Goal: Transaction & Acquisition: Subscribe to service/newsletter

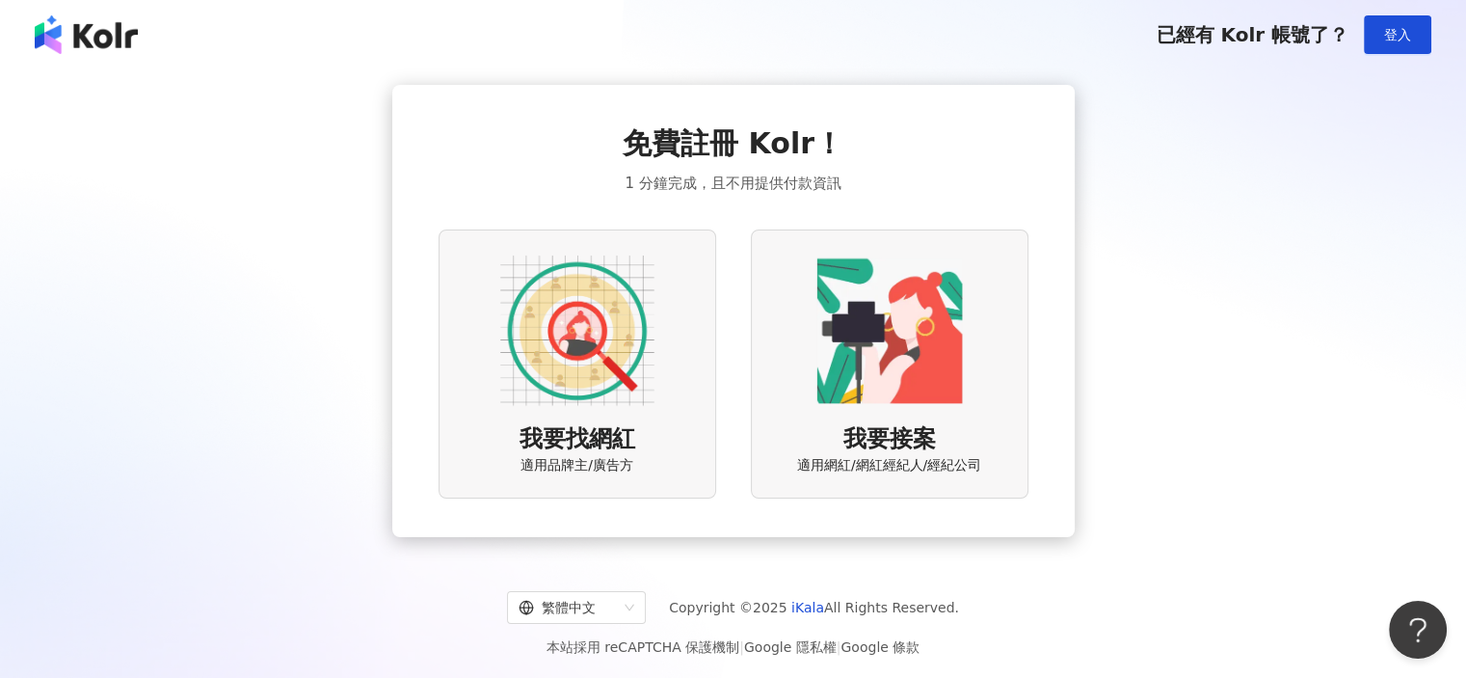
click at [593, 338] on img at bounding box center [577, 330] width 154 height 154
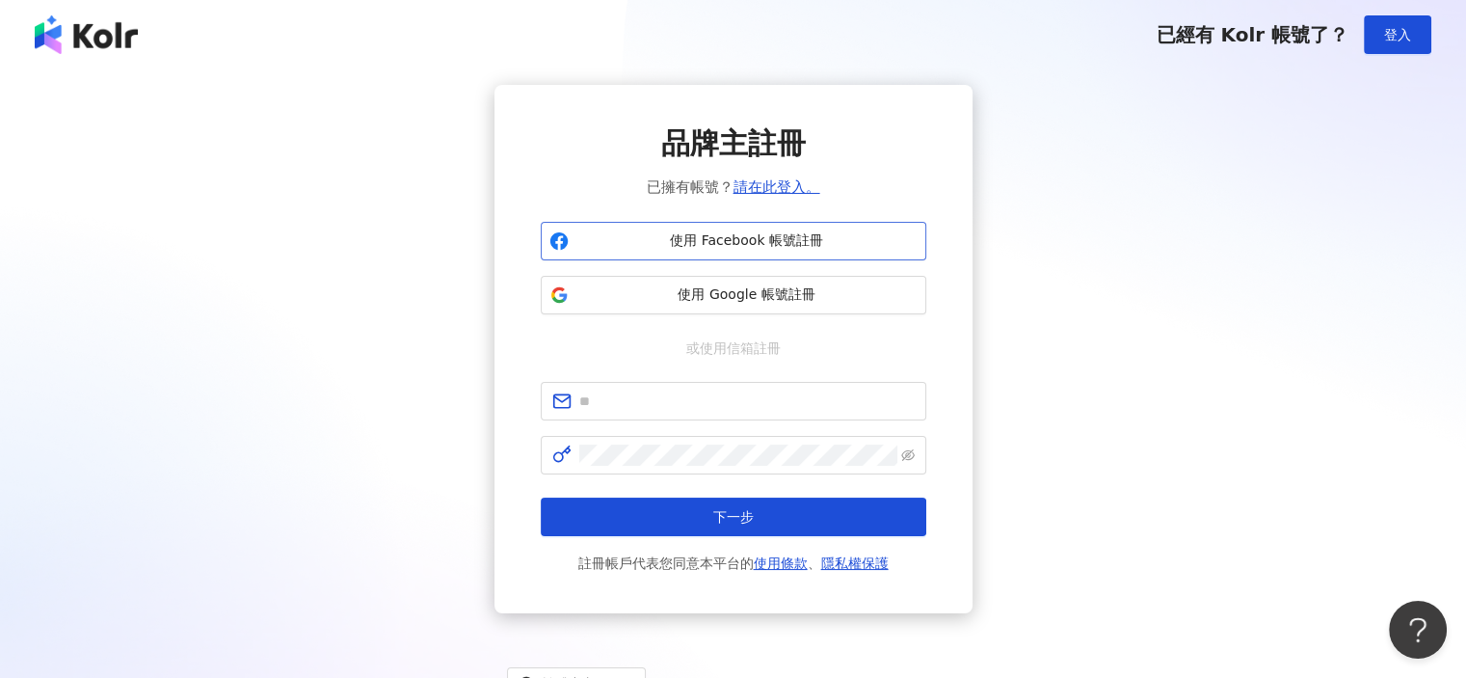
click at [748, 253] on button "使用 Facebook 帳號註冊" at bounding box center [734, 241] width 386 height 39
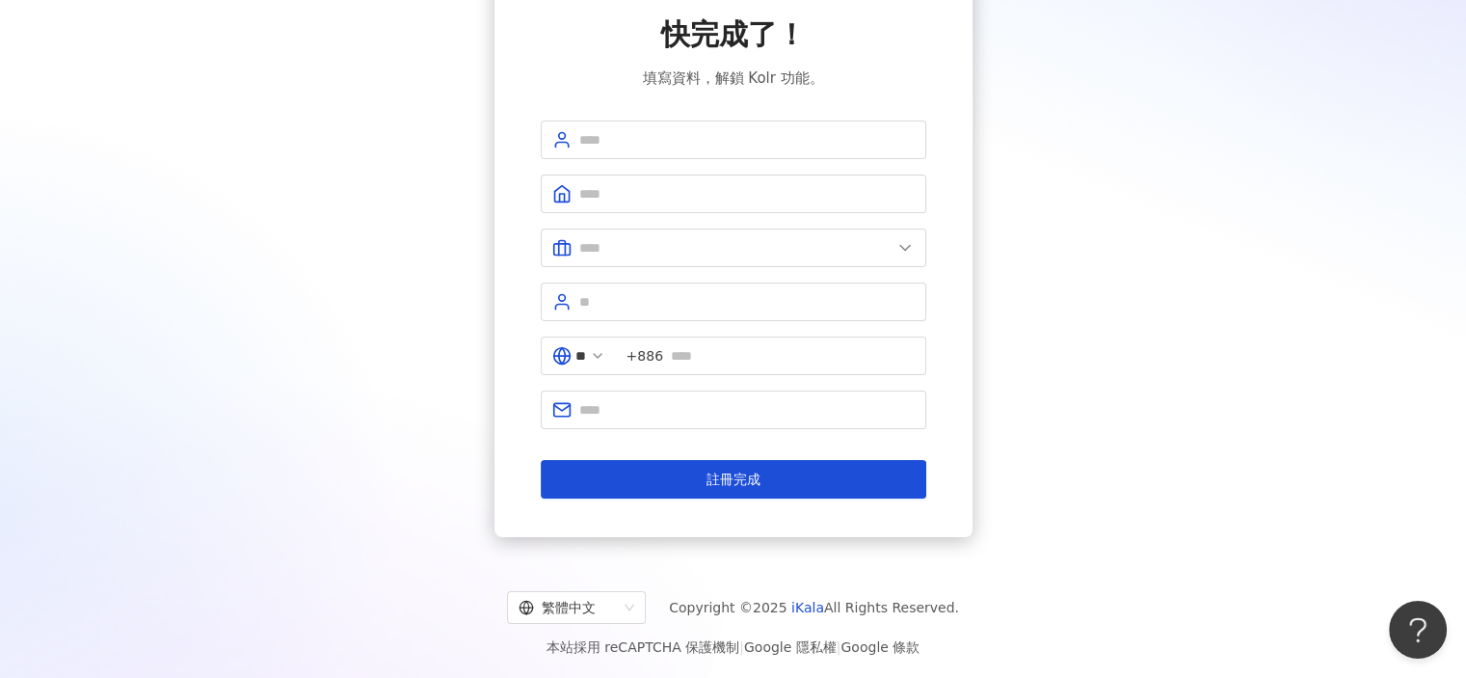
scroll to position [110, 0]
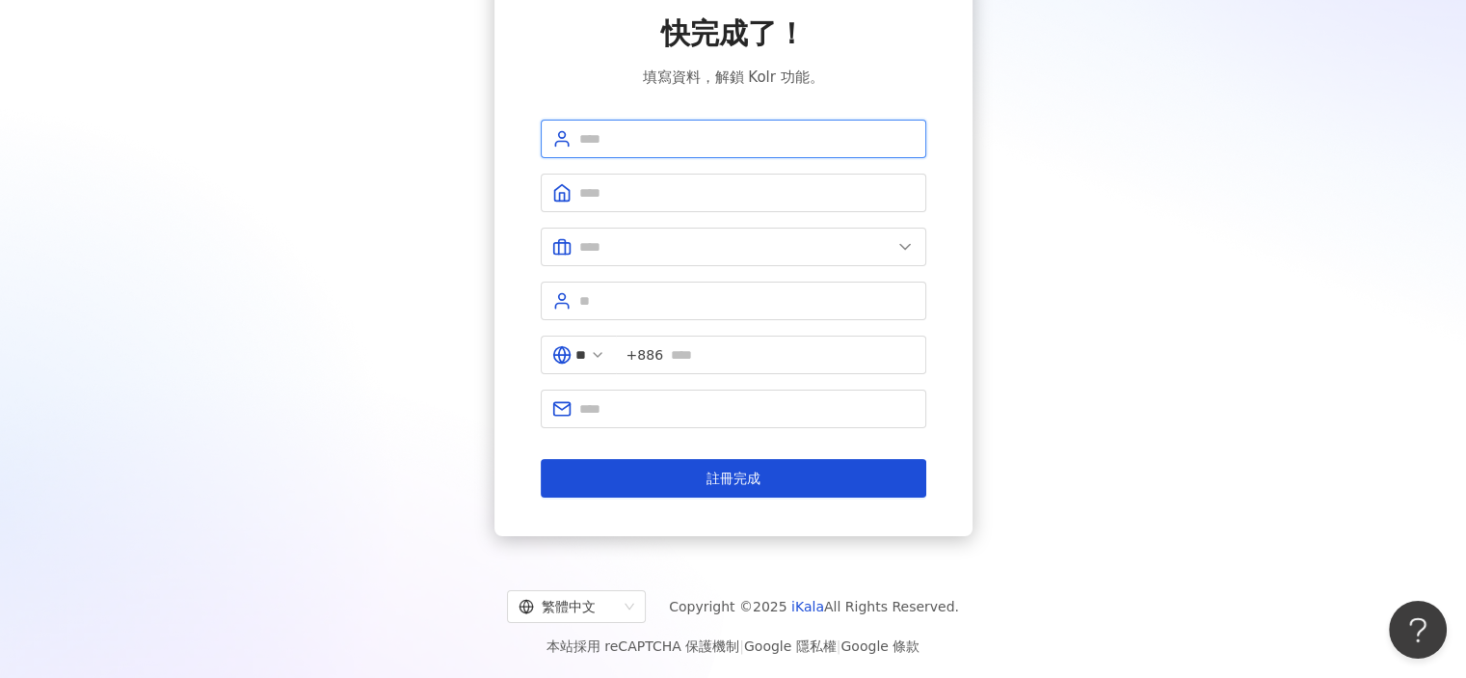
click at [720, 134] on input "text" at bounding box center [746, 138] width 335 height 21
type input "**********"
click at [683, 205] on span at bounding box center [734, 192] width 386 height 39
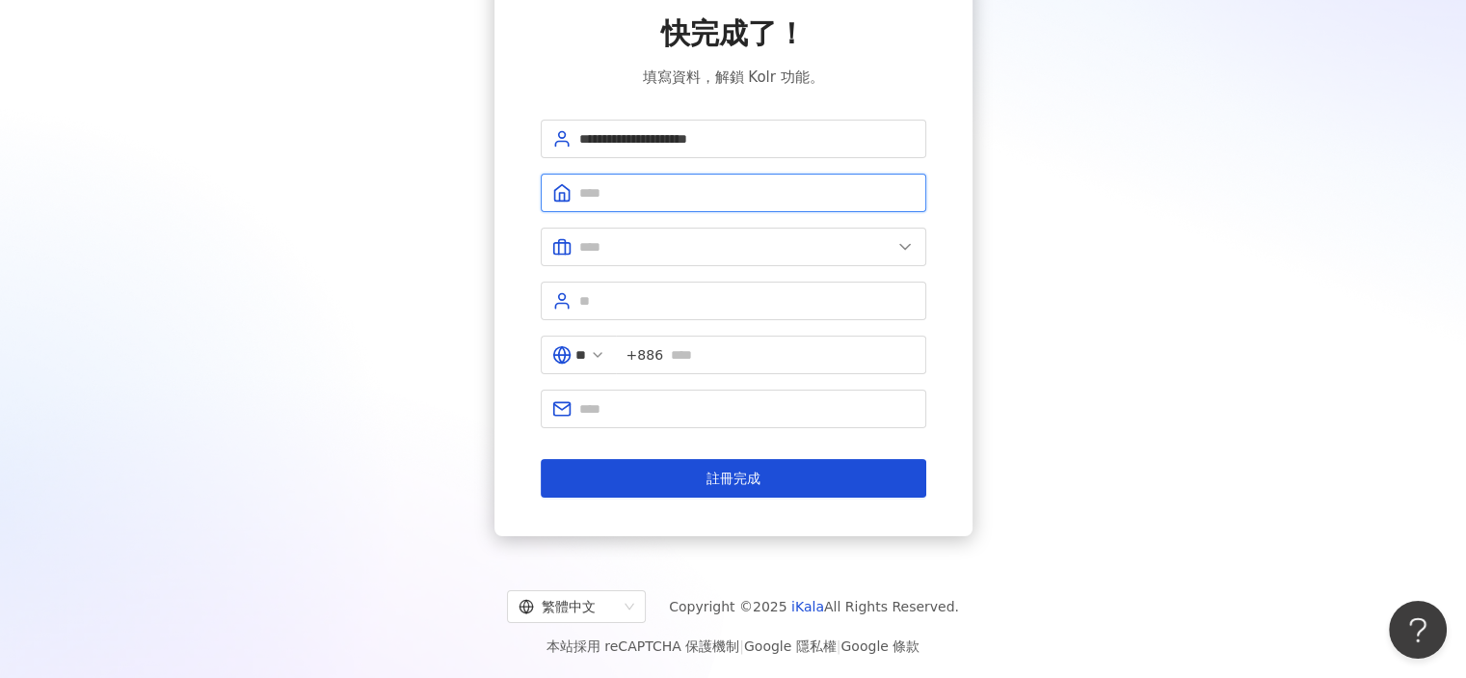
click at [678, 192] on input "text" at bounding box center [746, 192] width 335 height 21
type input "***"
click at [805, 238] on input "text" at bounding box center [735, 246] width 312 height 21
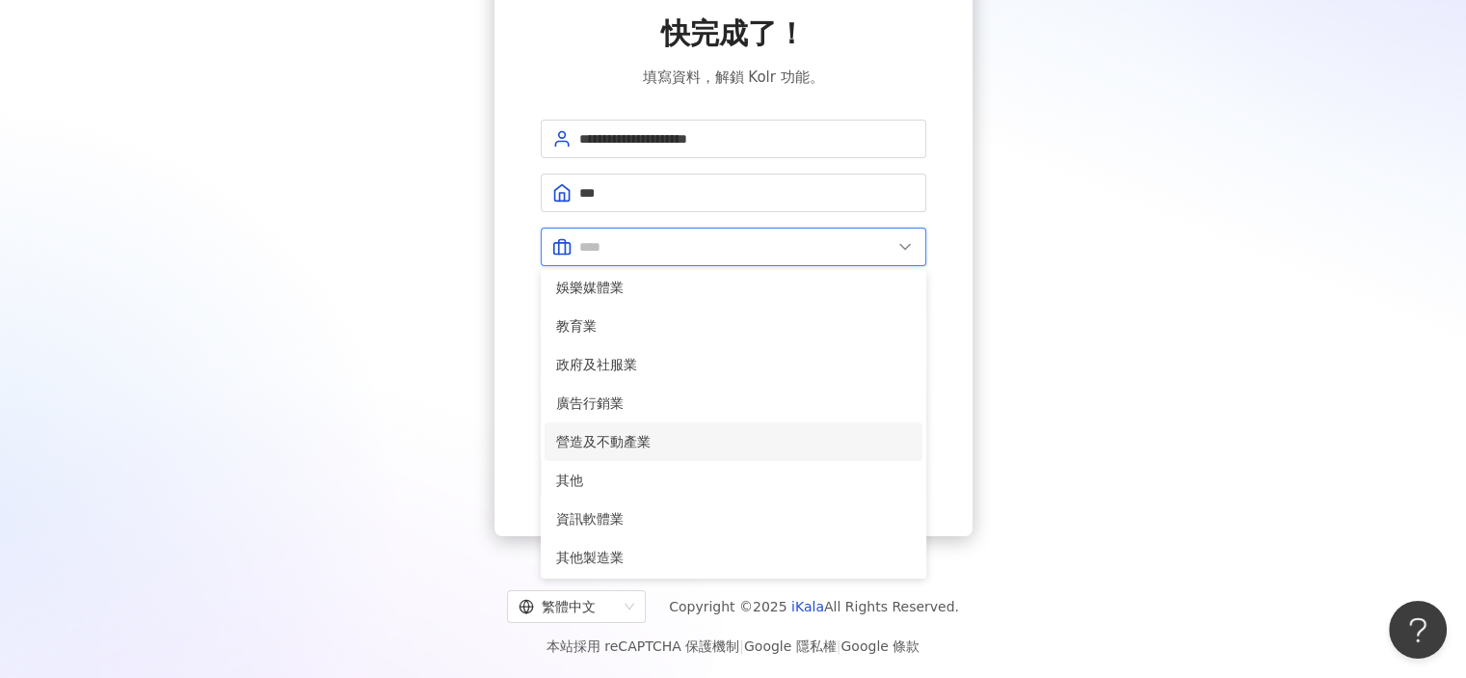
scroll to position [393, 0]
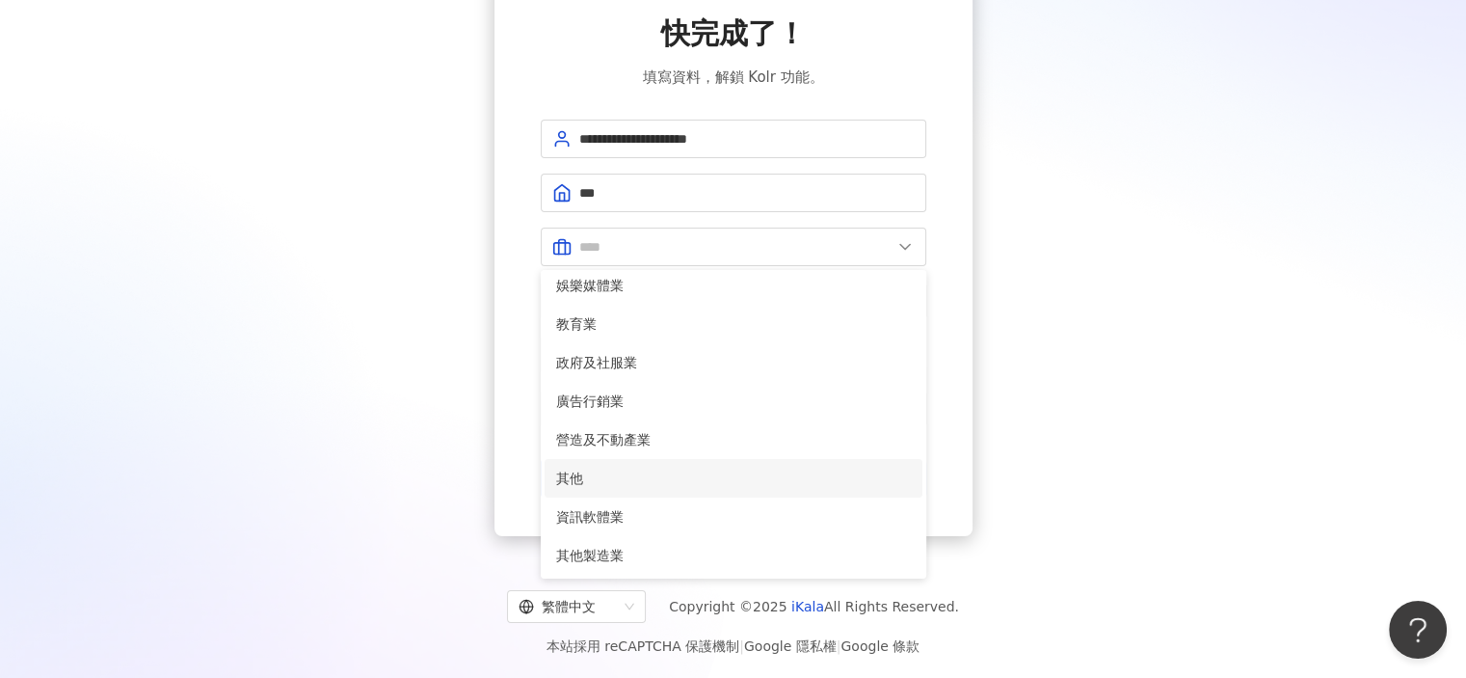
click at [640, 480] on span "其他" at bounding box center [733, 477] width 355 height 21
type input "**"
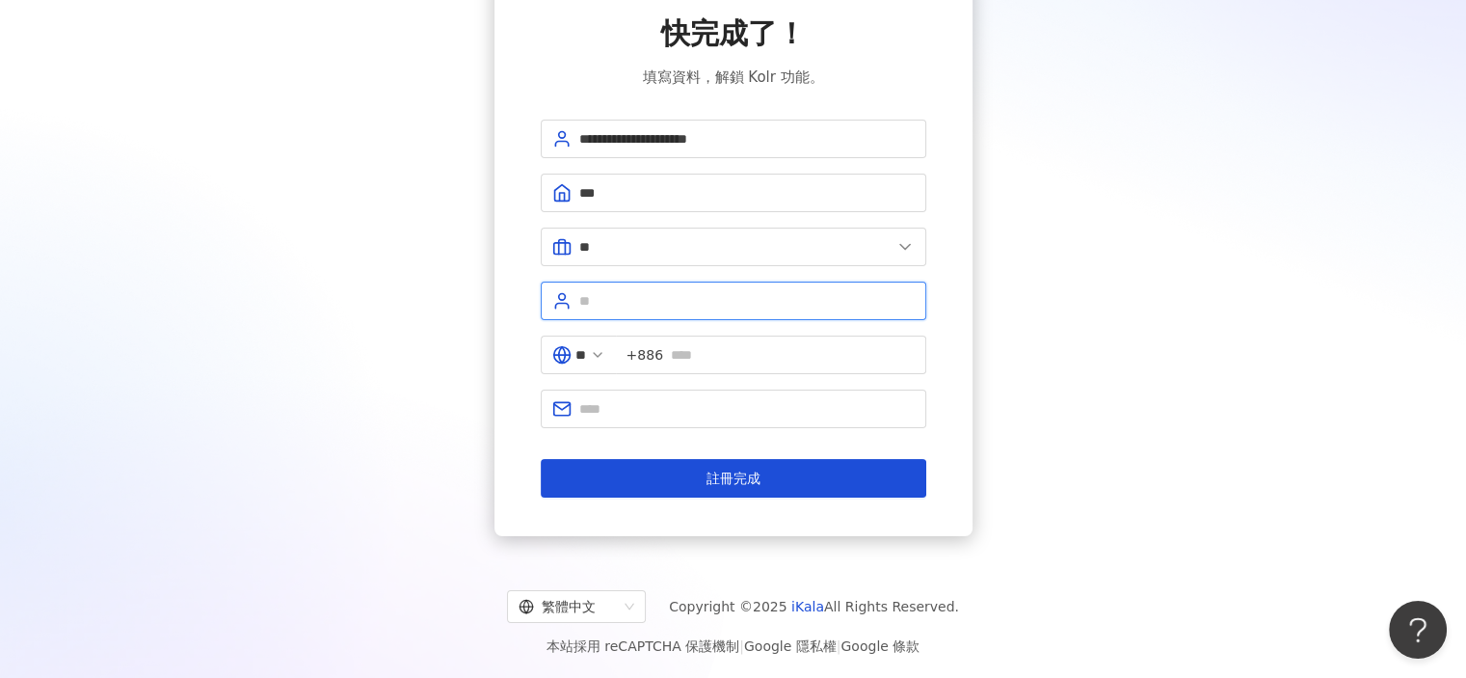
click at [633, 302] on input "text" at bounding box center [746, 300] width 335 height 21
type input "**"
click at [732, 356] on input "text" at bounding box center [793, 354] width 244 height 21
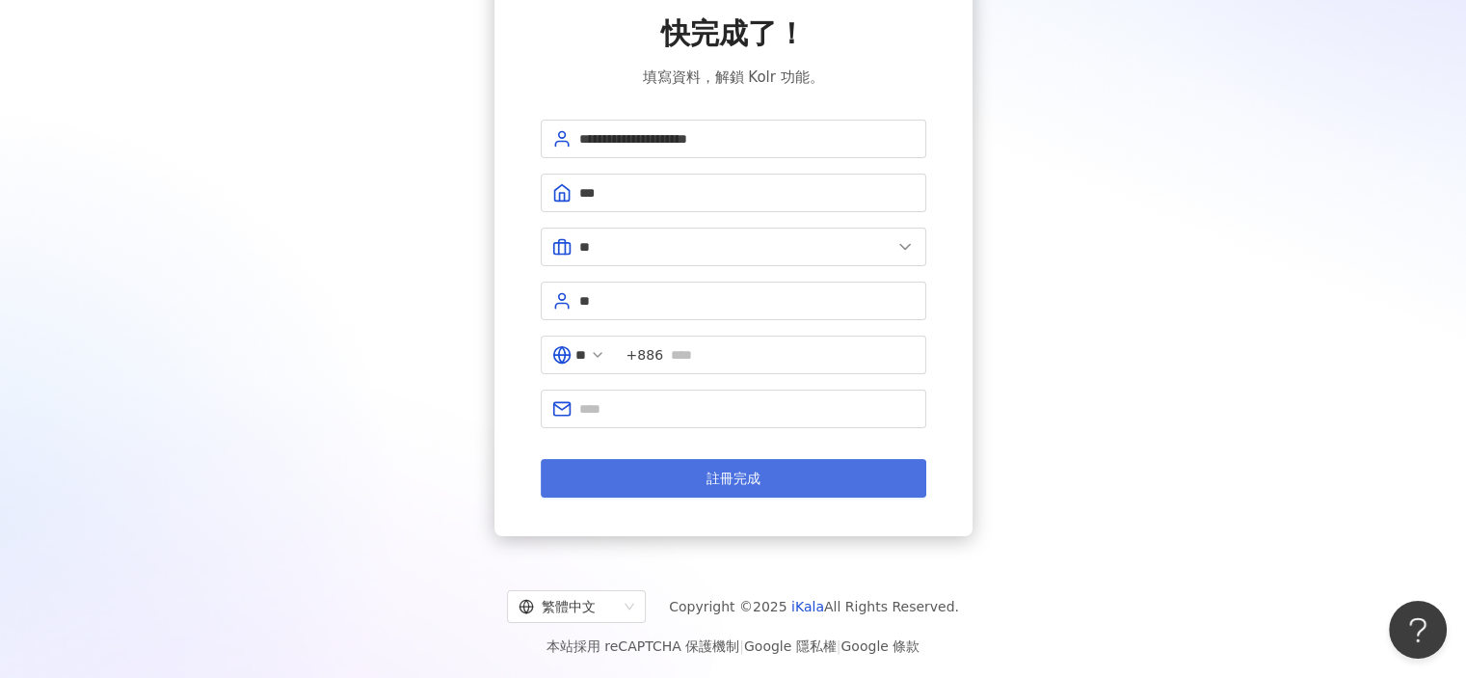
click at [804, 473] on button "註冊完成" at bounding box center [734, 478] width 386 height 39
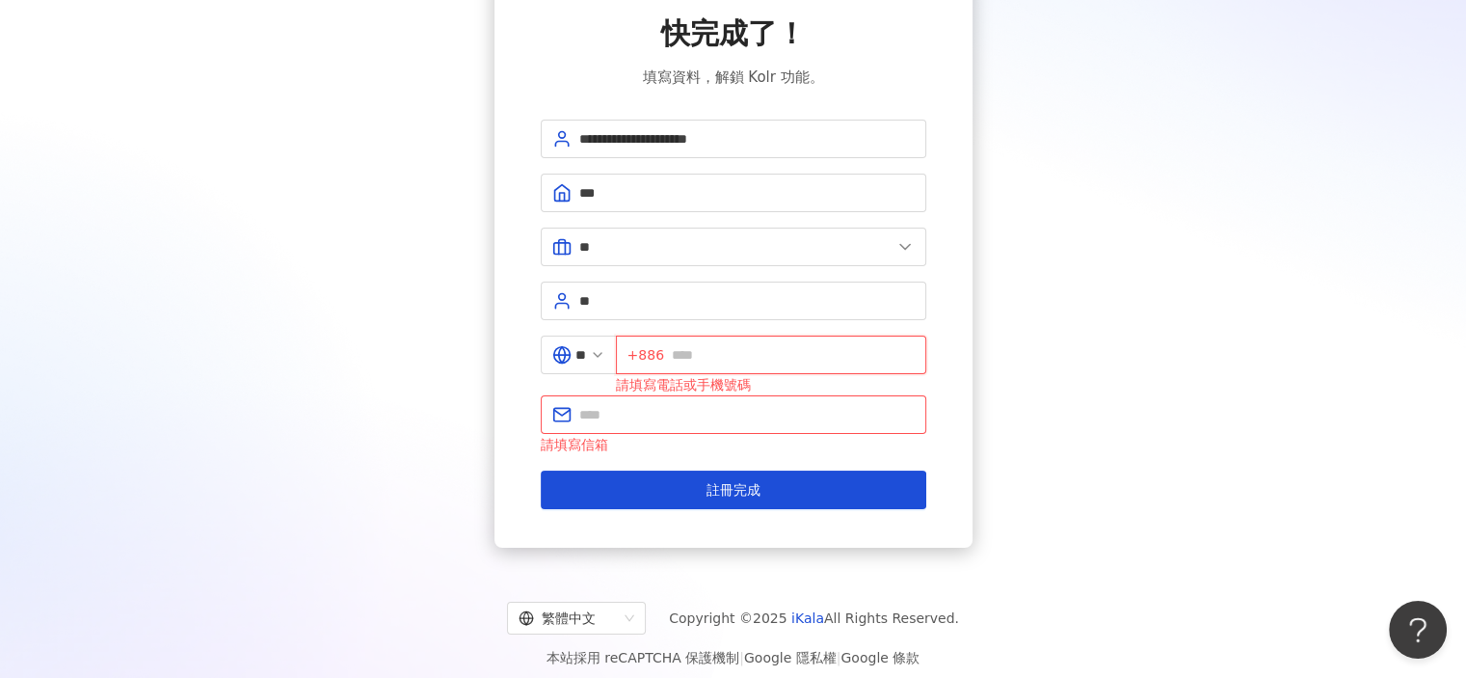
click at [773, 357] on input "text" at bounding box center [793, 354] width 243 height 21
type input "********"
click at [758, 408] on input "text" at bounding box center [746, 414] width 335 height 21
type input "**********"
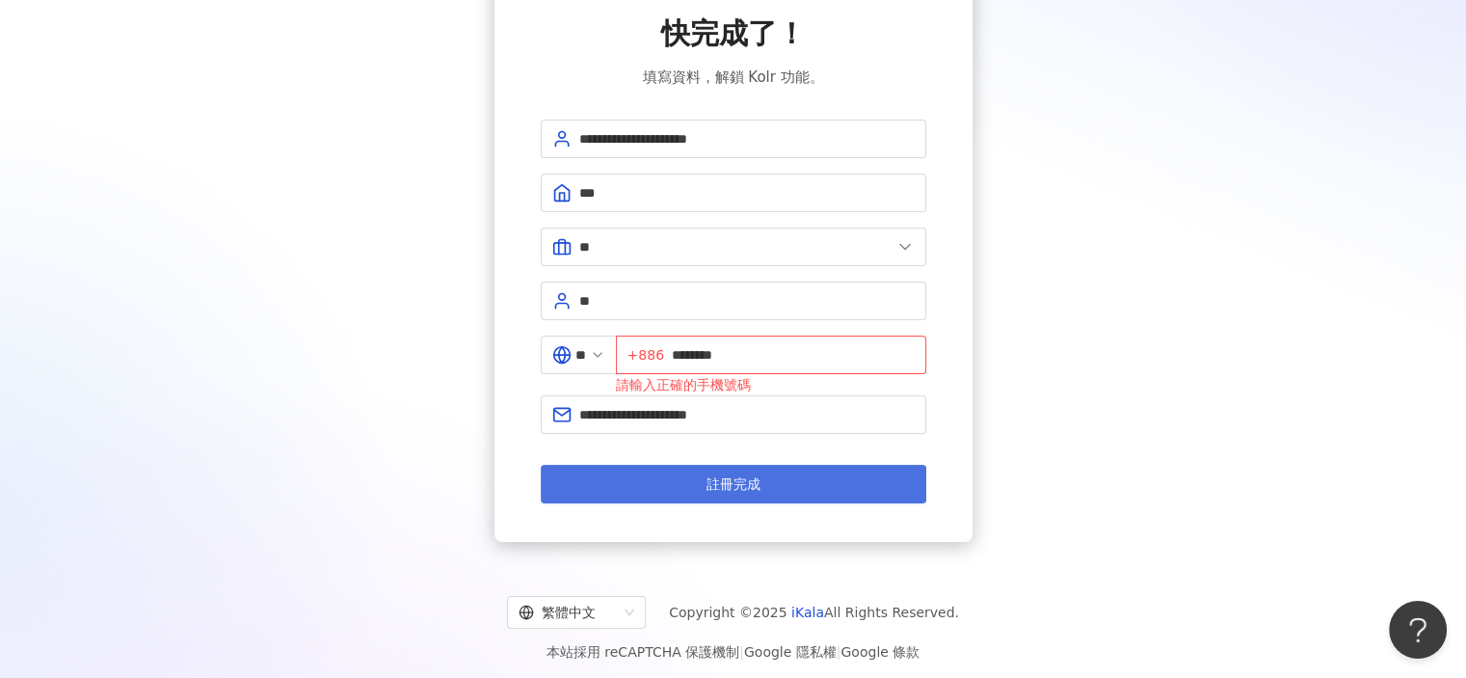
click at [801, 489] on button "註冊完成" at bounding box center [734, 484] width 386 height 39
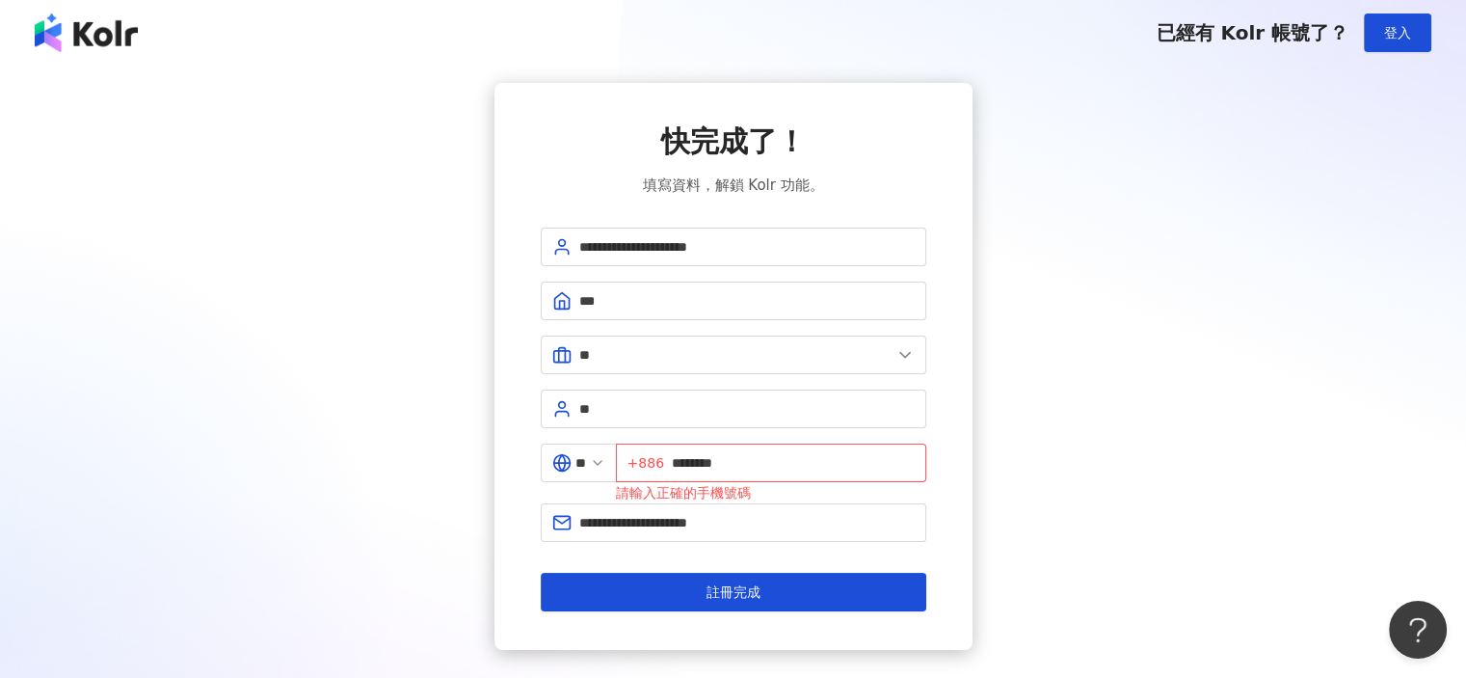
scroll to position [0, 0]
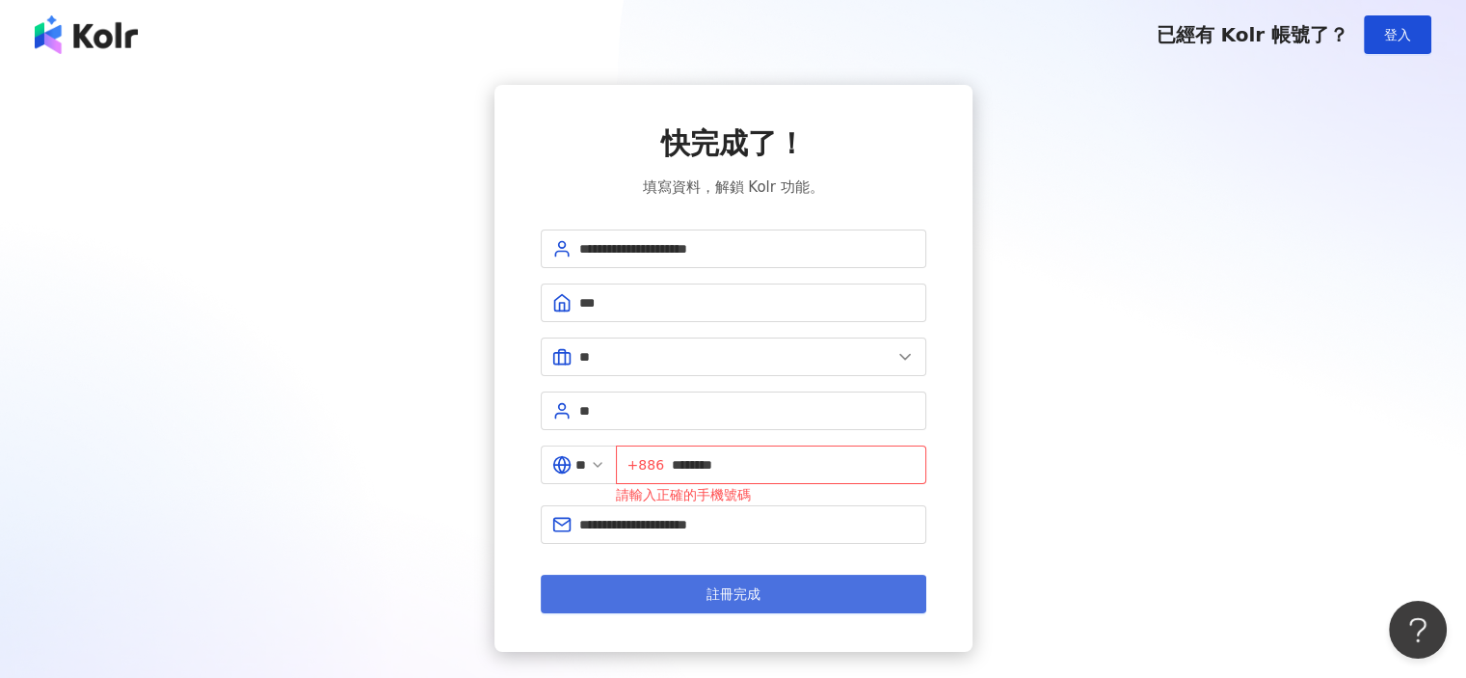
click at [719, 589] on span "註冊完成" at bounding box center [733, 593] width 54 height 15
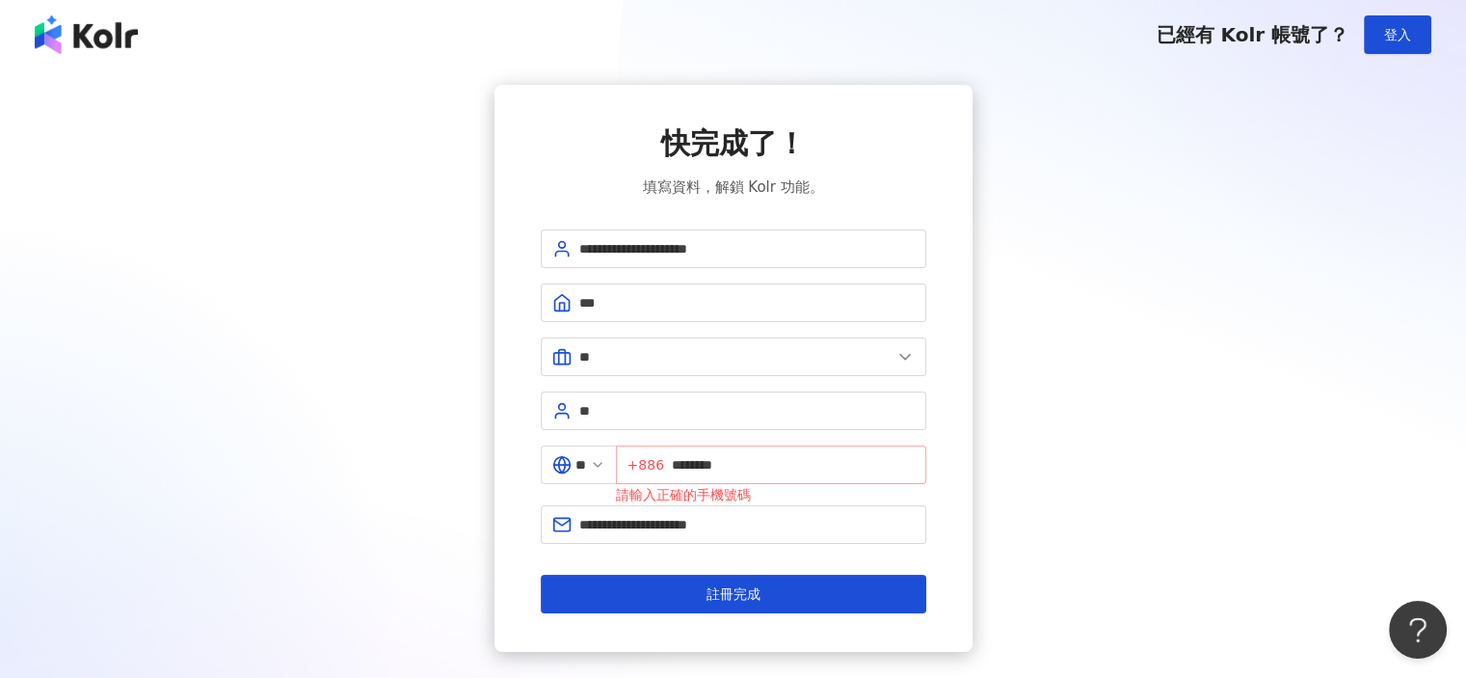
click at [678, 457] on span "+886 ********" at bounding box center [771, 464] width 310 height 39
click at [683, 462] on input "********" at bounding box center [793, 464] width 243 height 21
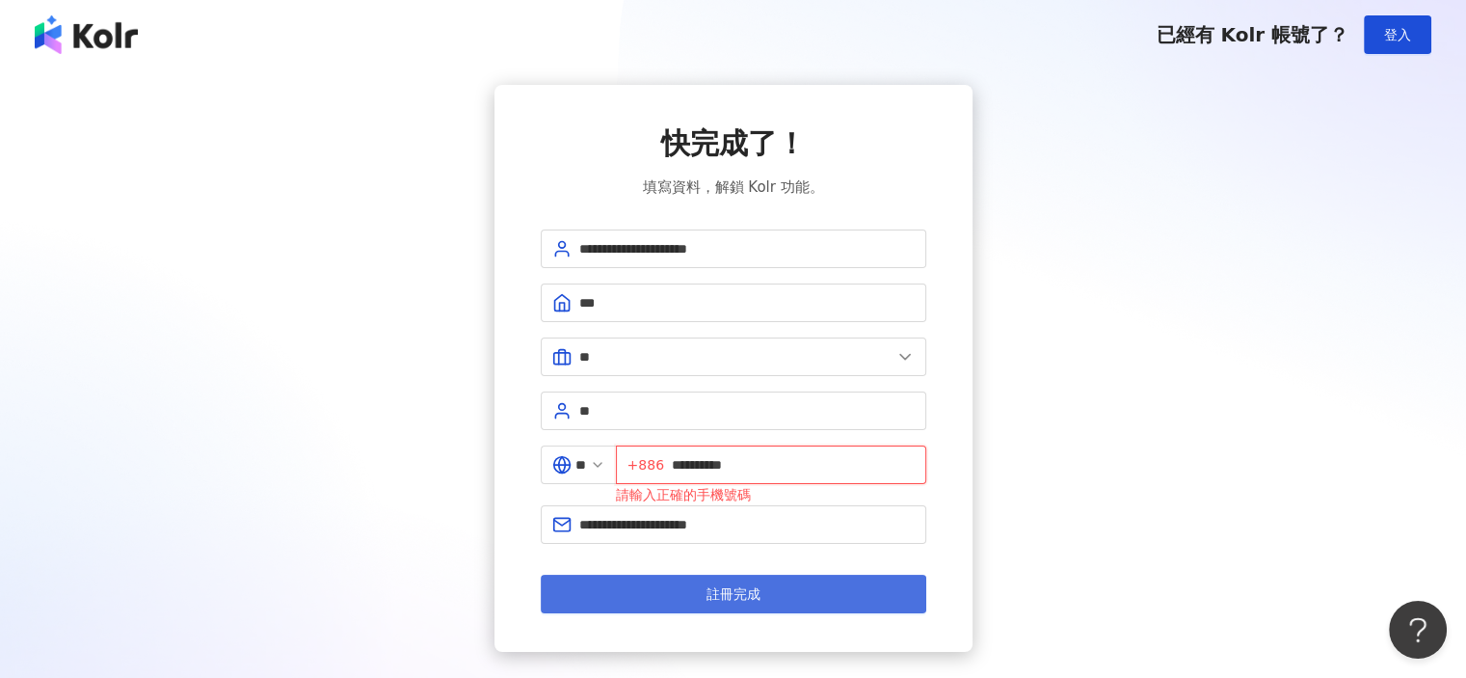
type input "**********"
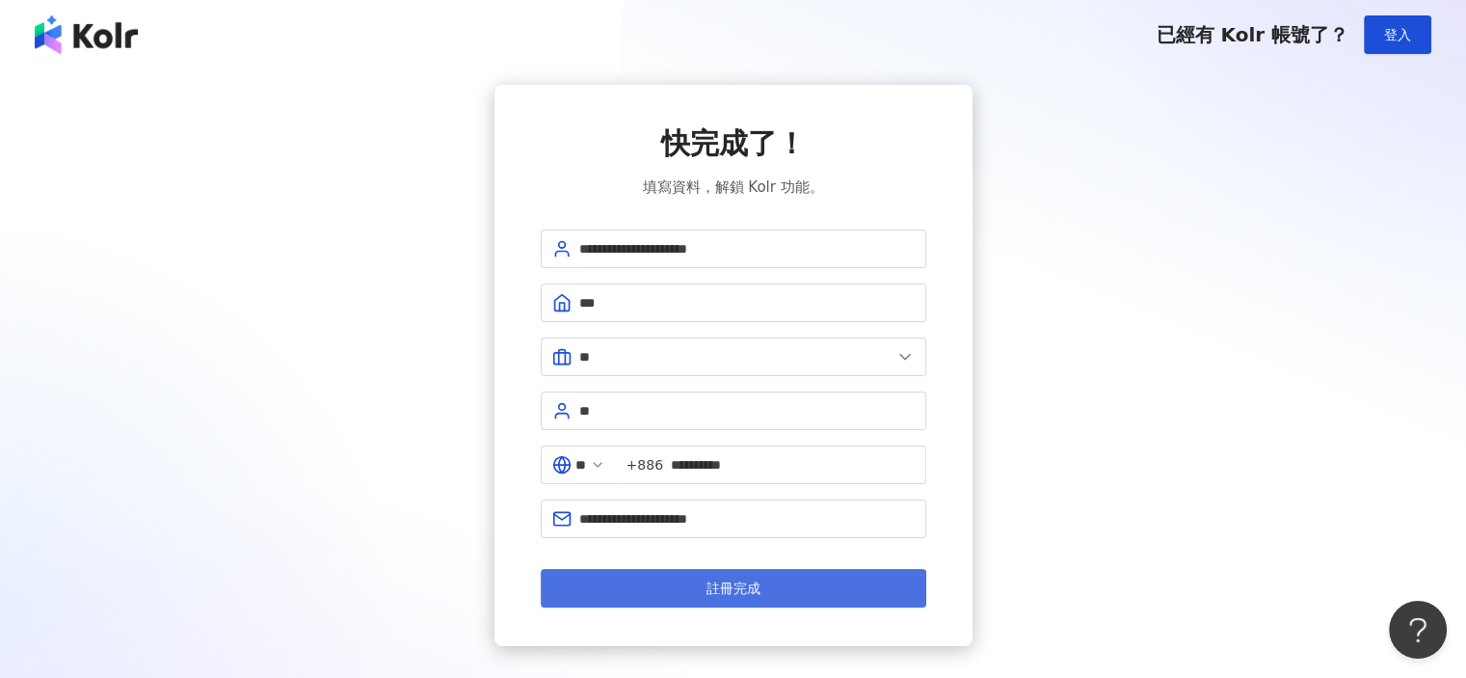
click at [808, 597] on button "註冊完成" at bounding box center [734, 588] width 386 height 39
click at [771, 589] on button "註冊完成" at bounding box center [734, 588] width 386 height 39
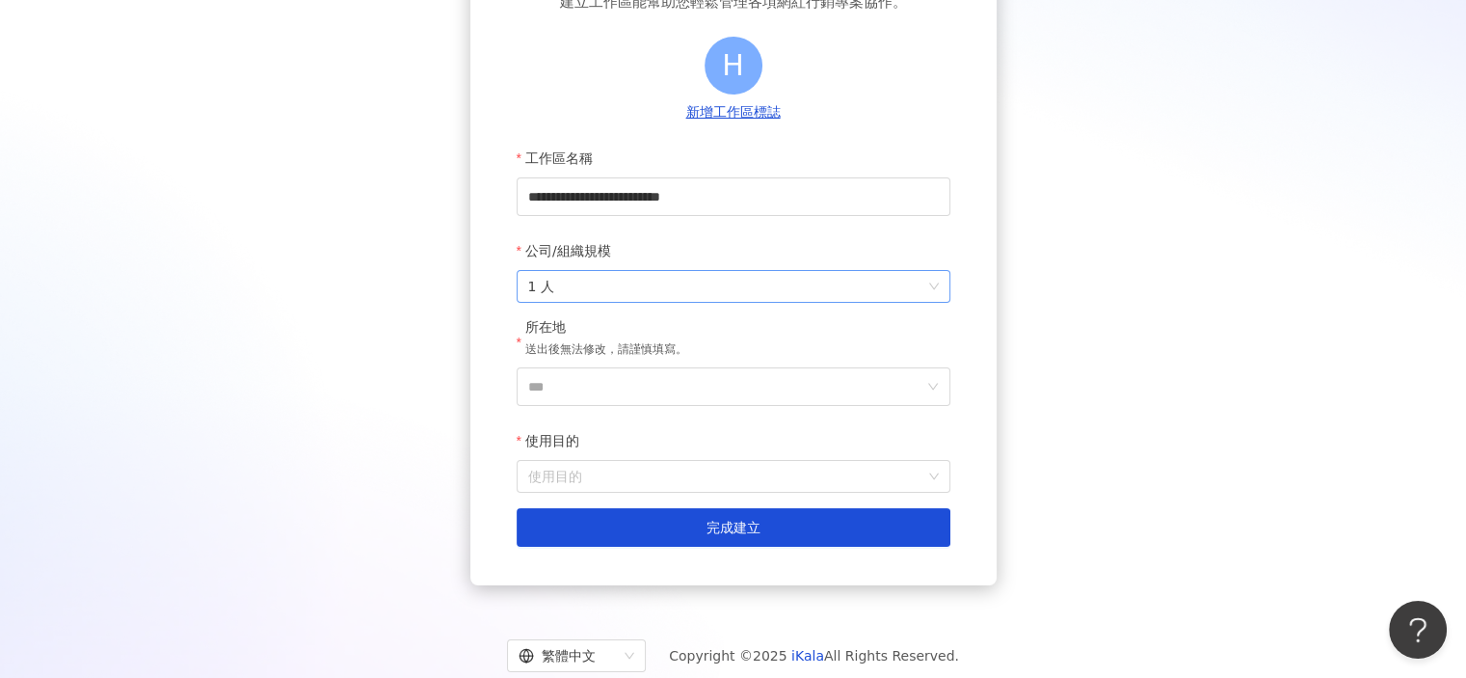
scroll to position [193, 0]
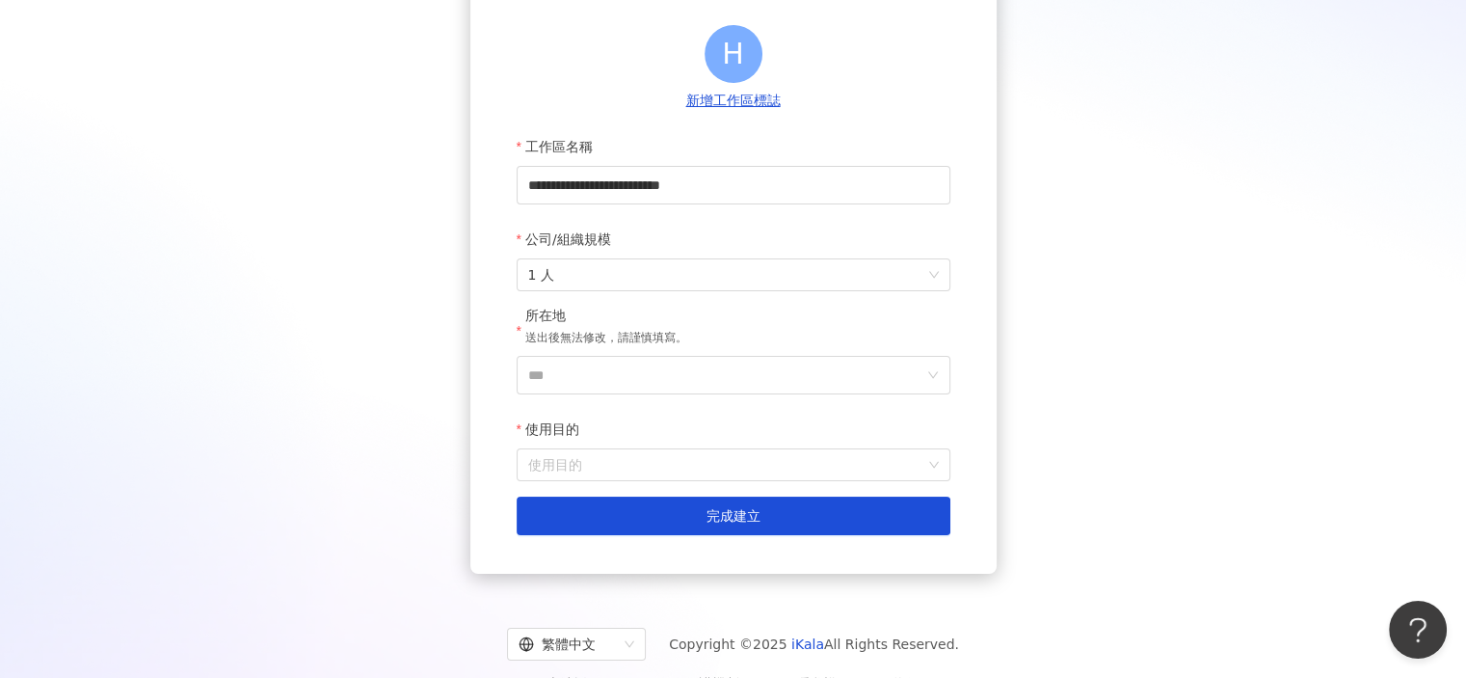
click at [641, 349] on div "所在地 送出後無法修改，請謹慎填寫。" at bounding box center [606, 330] width 162 height 49
click at [626, 292] on form "**********" at bounding box center [734, 331] width 434 height 408
click at [624, 381] on input "***" at bounding box center [725, 375] width 395 height 37
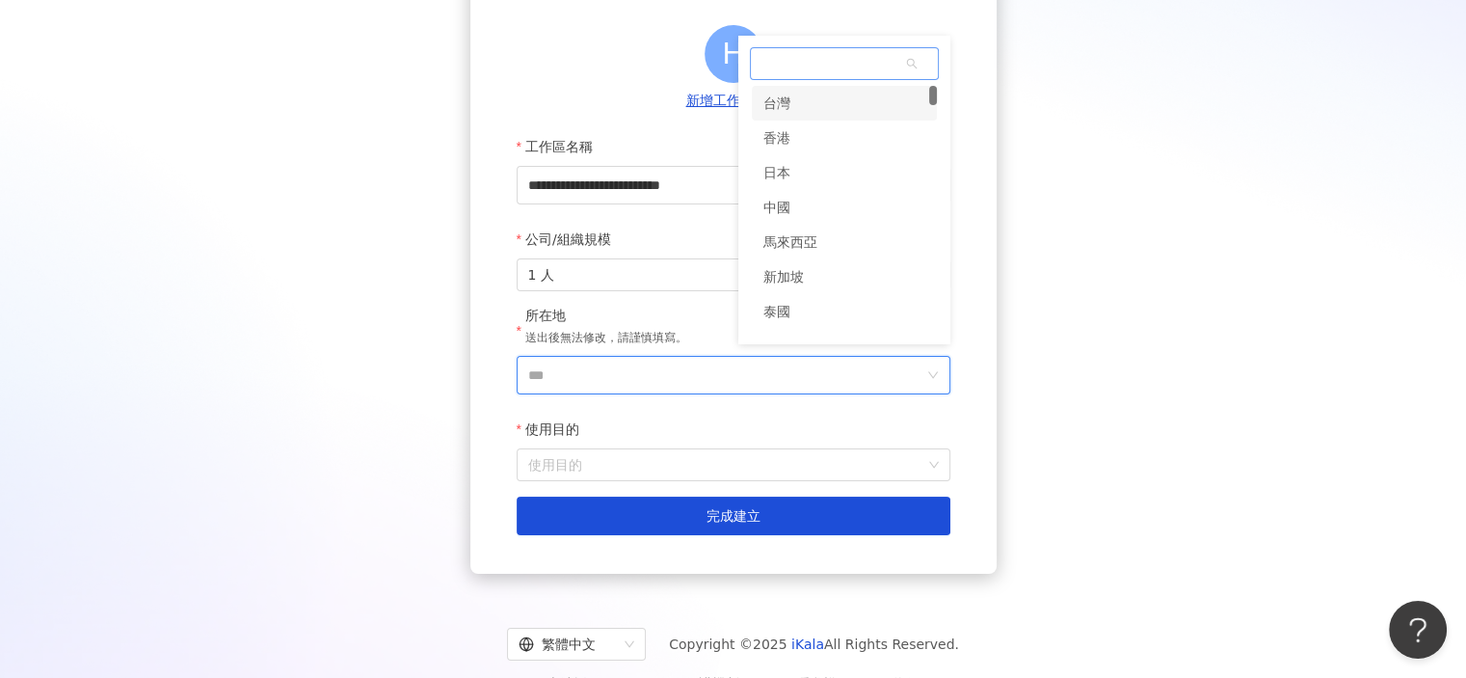
click at [813, 104] on div "台灣" at bounding box center [844, 103] width 185 height 35
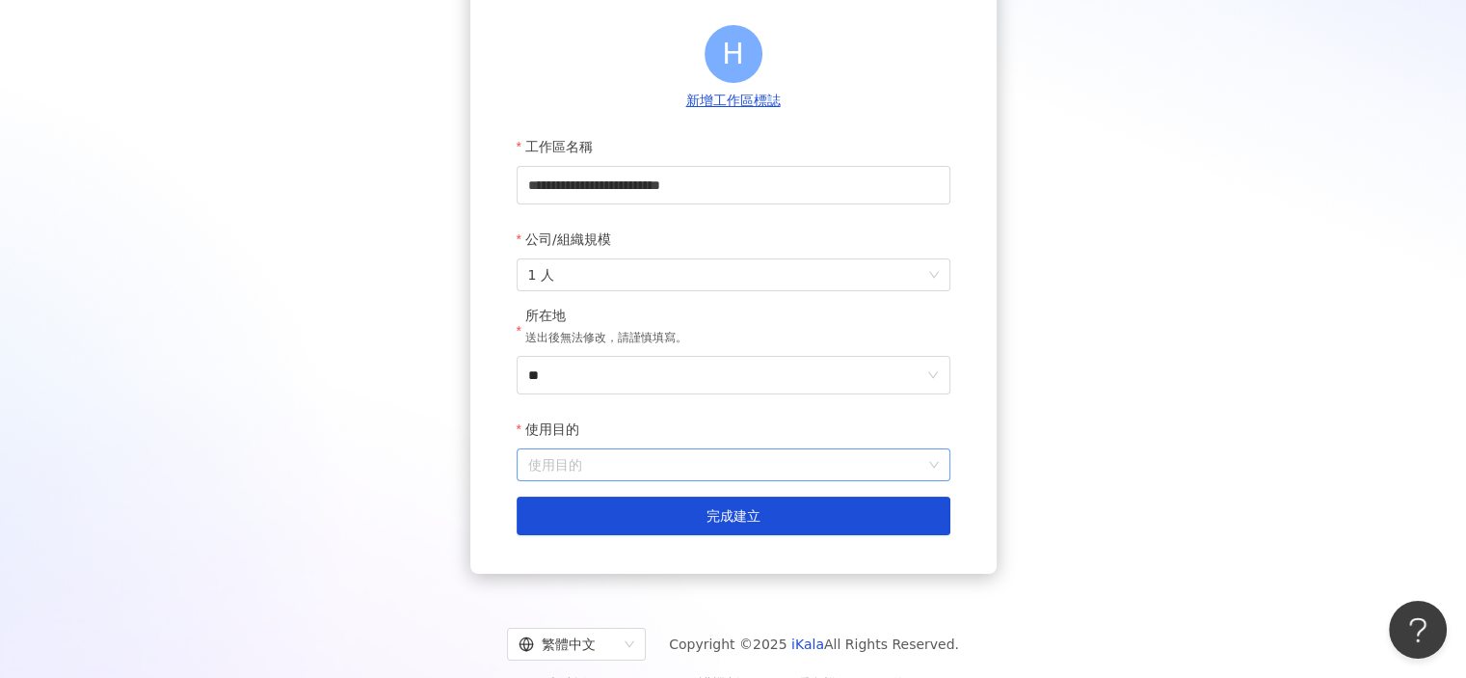
click at [642, 479] on input "使用目的" at bounding box center [733, 464] width 411 height 31
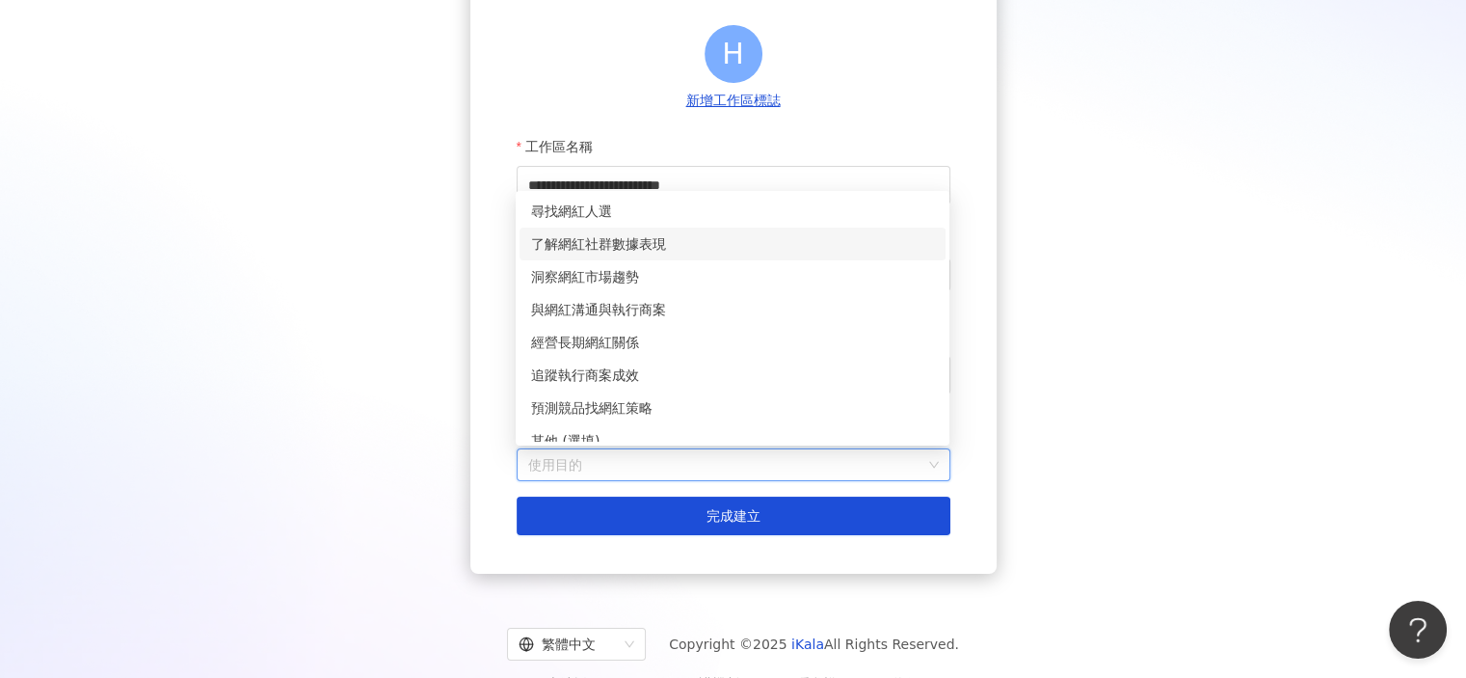
click at [664, 245] on div "了解網紅社群數據表現" at bounding box center [732, 243] width 403 height 21
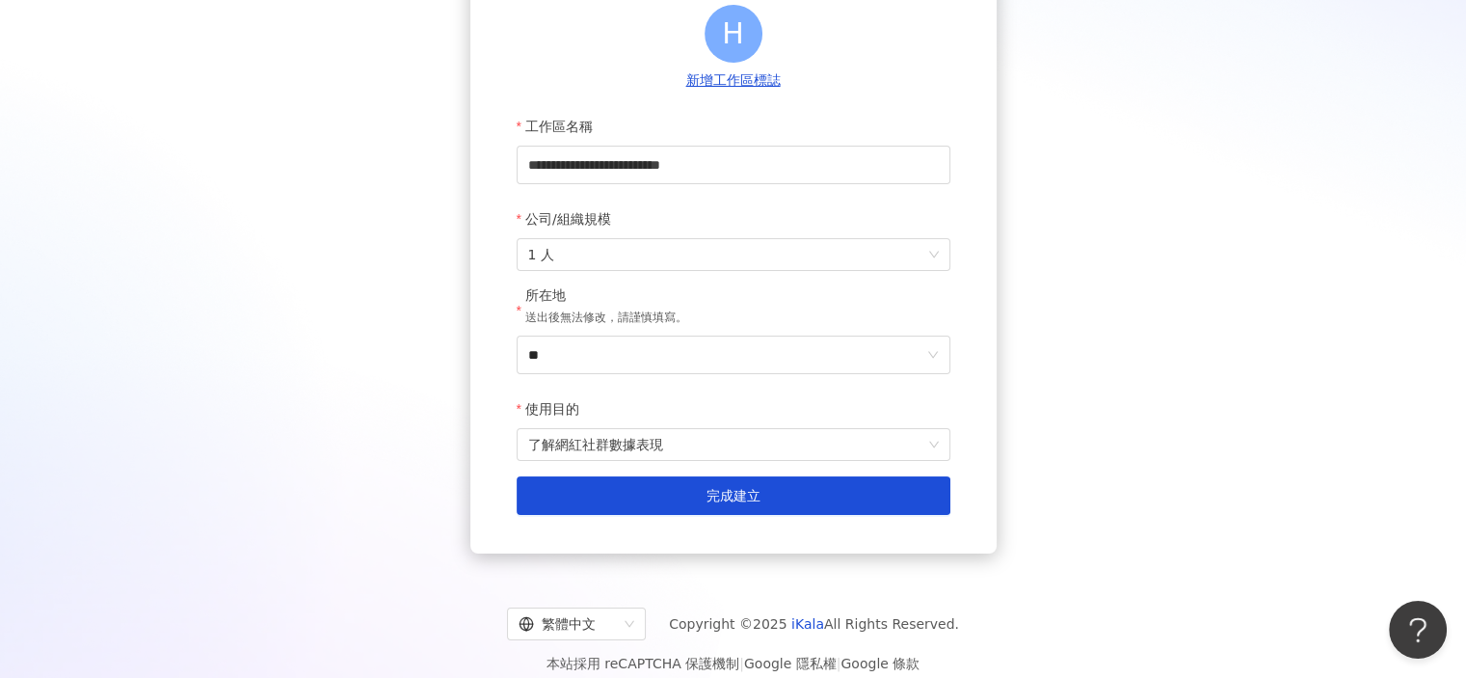
scroll to position [234, 0]
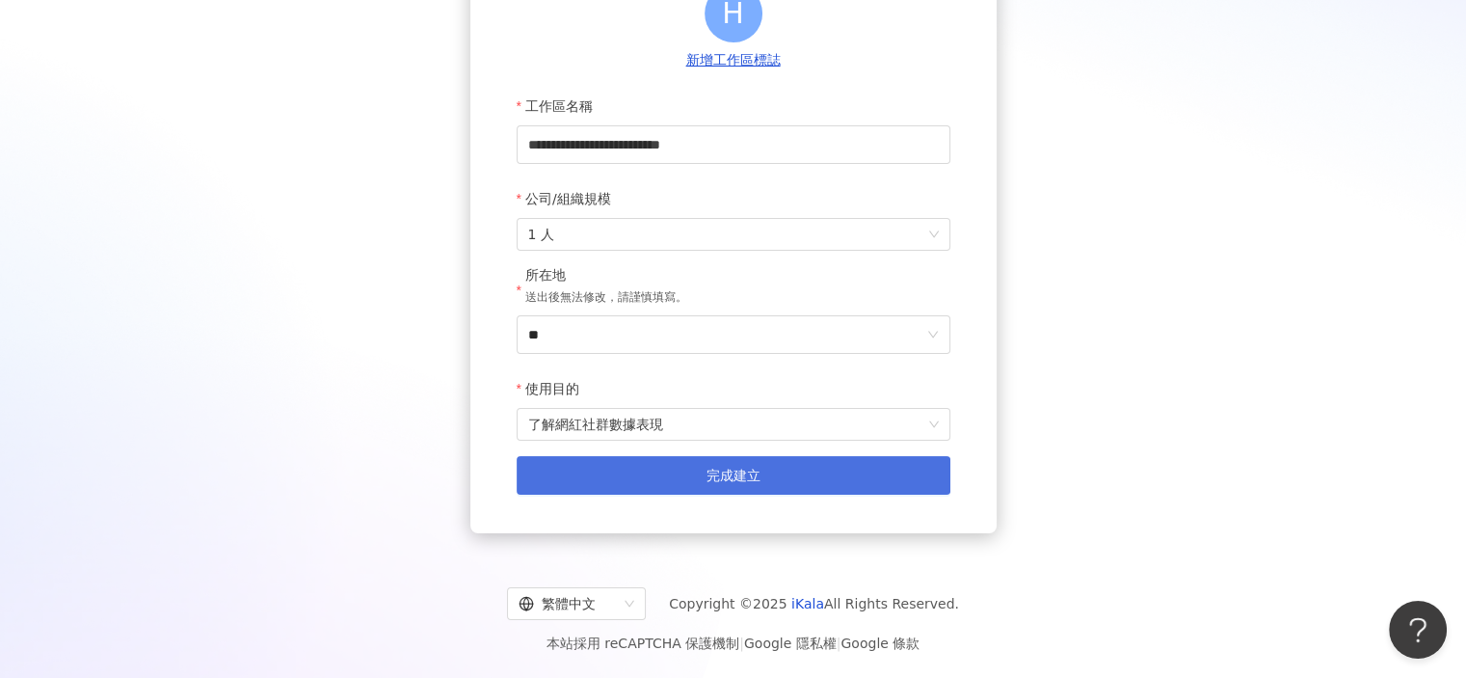
click at [732, 477] on span "完成建立" at bounding box center [733, 474] width 54 height 15
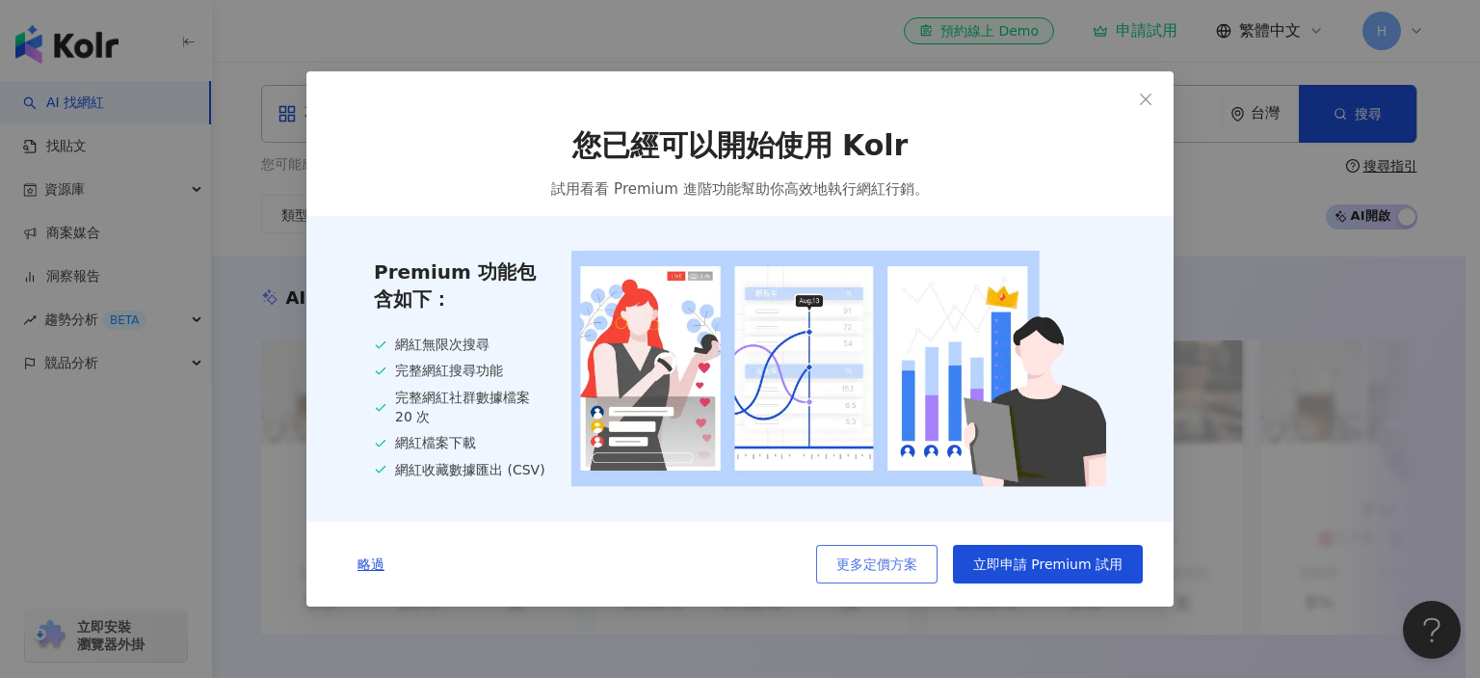
click at [906, 572] on span "更多定價方案" at bounding box center [877, 563] width 81 height 15
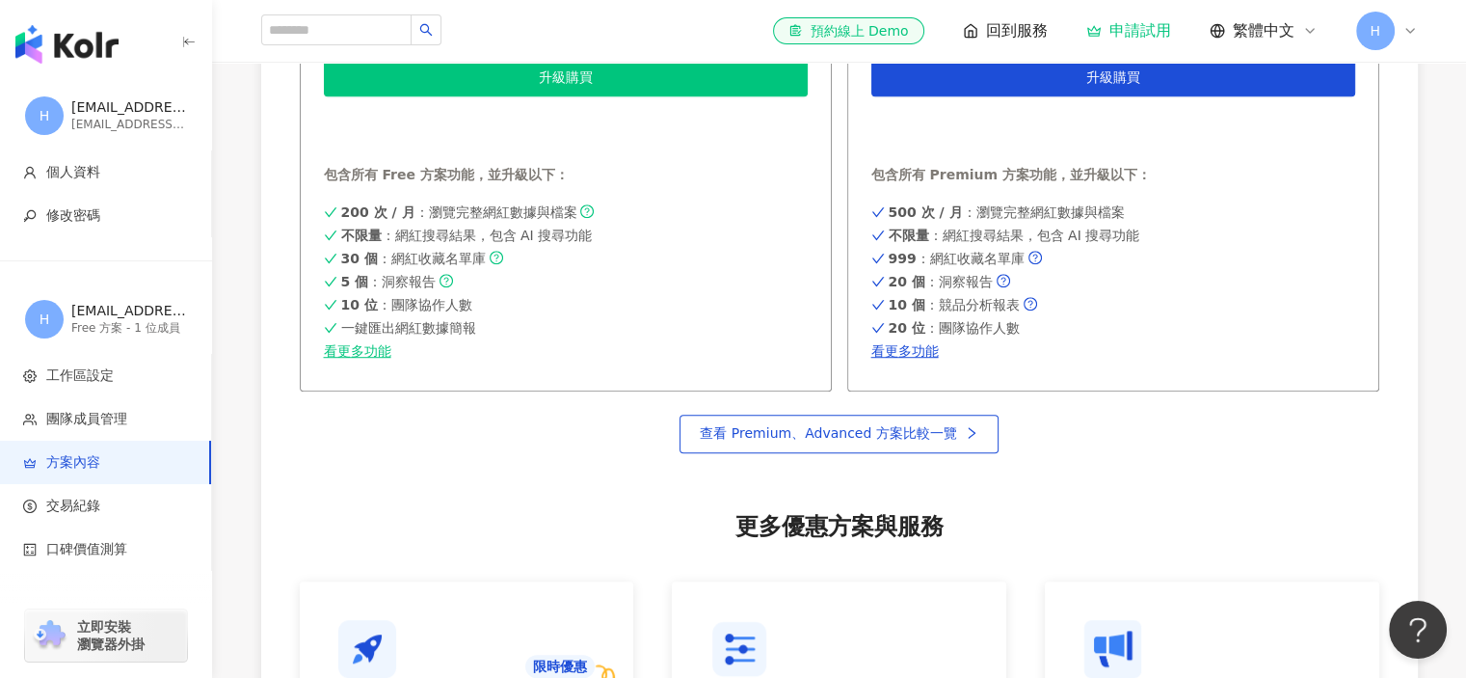
scroll to position [1253, 0]
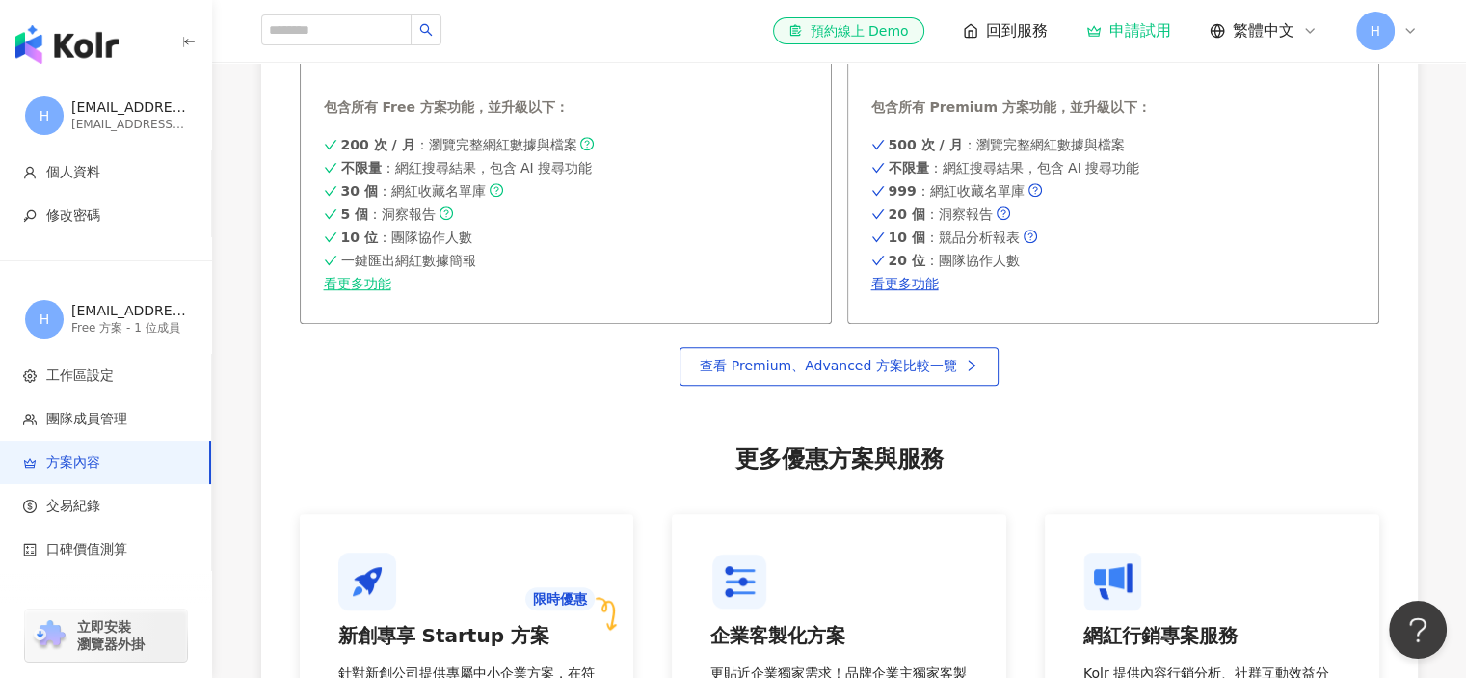
drag, startPoint x: 470, startPoint y: 397, endPoint x: 504, endPoint y: 366, distance: 45.7
click at [473, 397] on div "查看 Premium、Advanced 方案比較一覽" at bounding box center [839, 364] width 1079 height 81
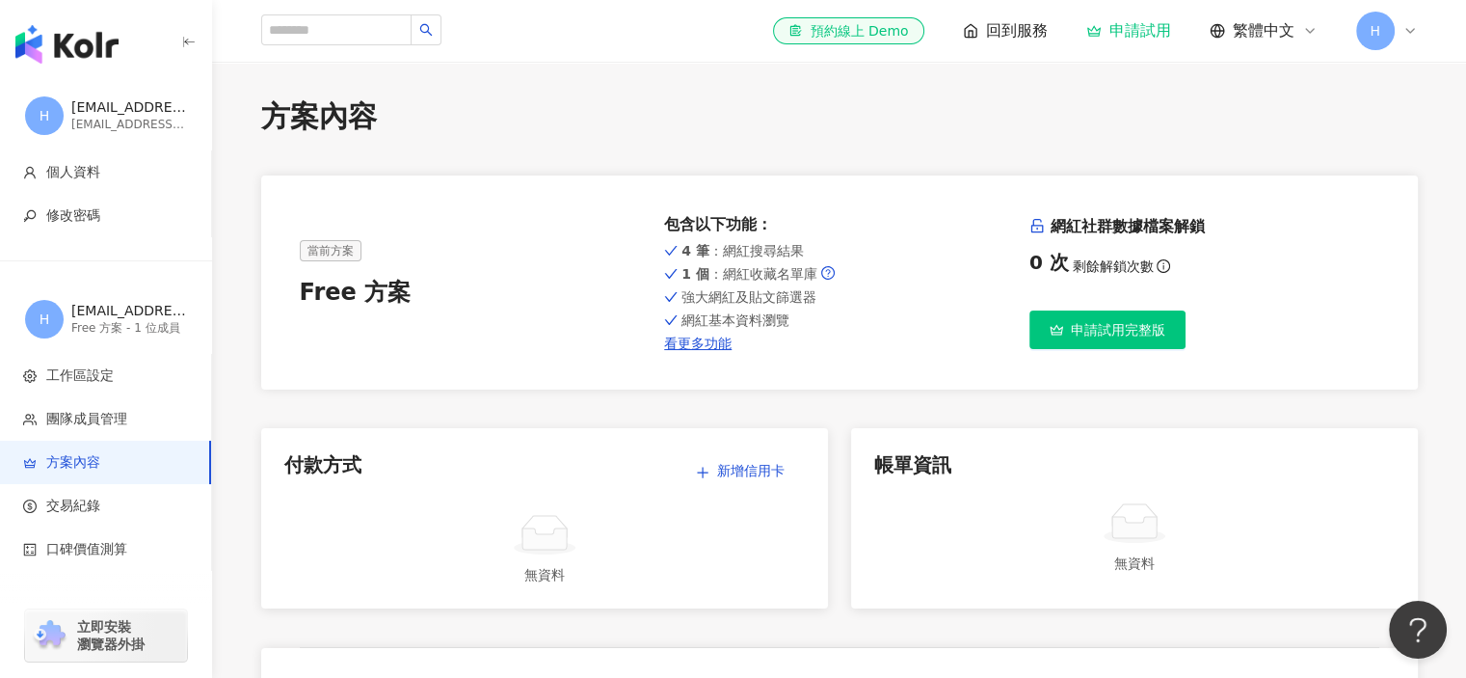
scroll to position [0, 0]
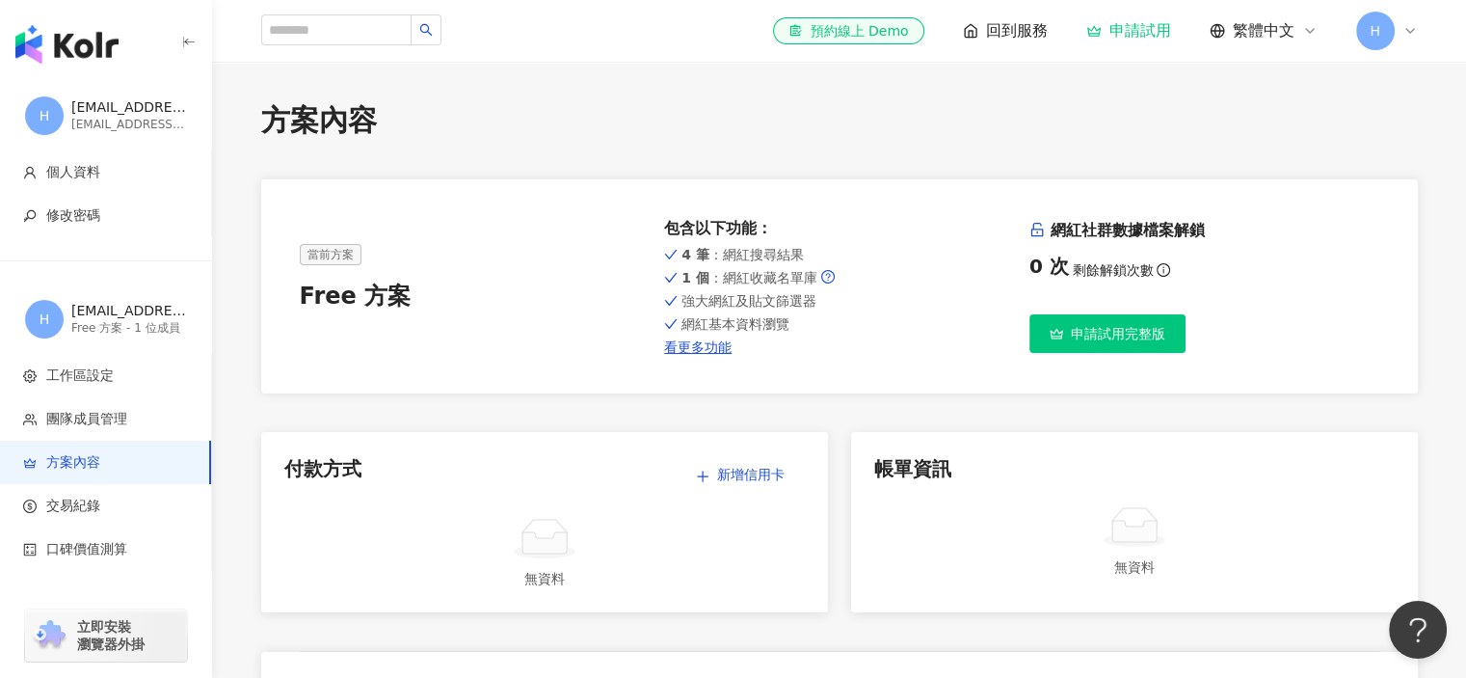
click at [1130, 321] on button "申請試用完整版" at bounding box center [1107, 333] width 156 height 39
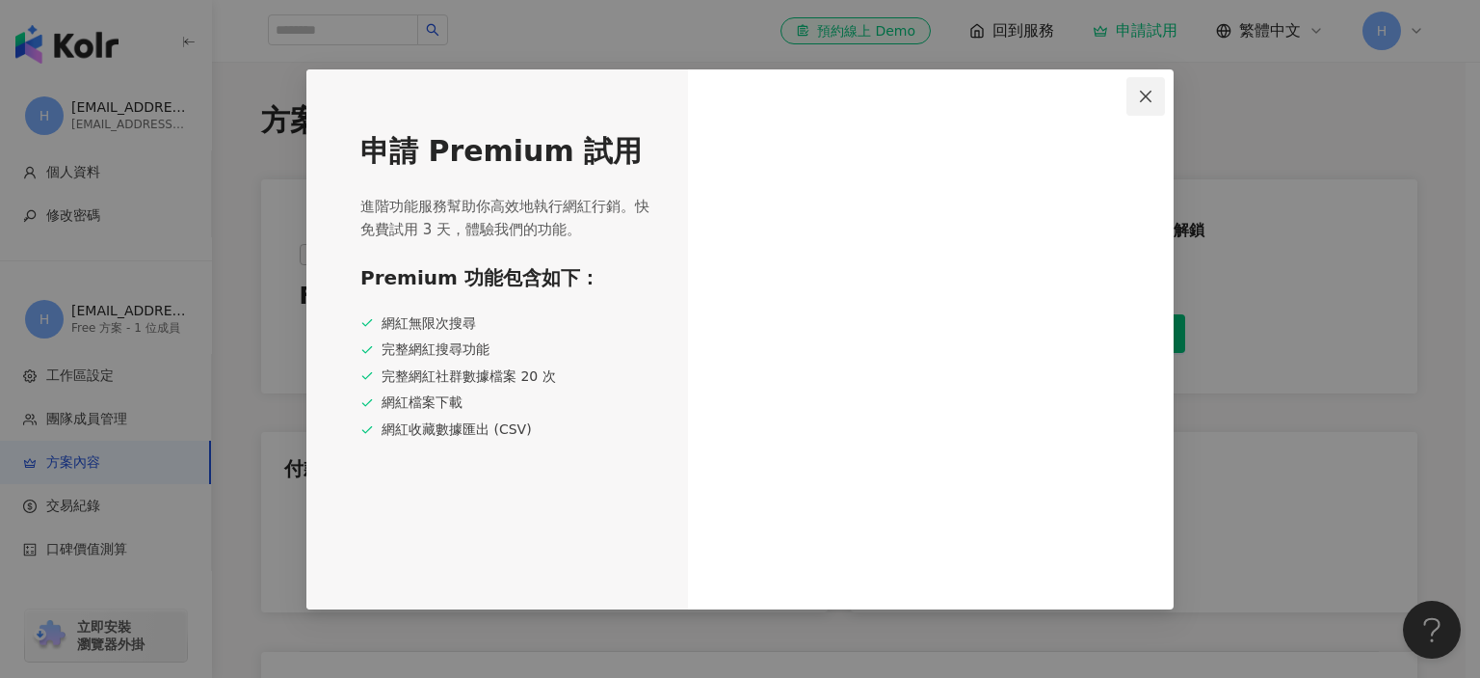
click at [1145, 100] on icon "close" at bounding box center [1145, 96] width 15 height 15
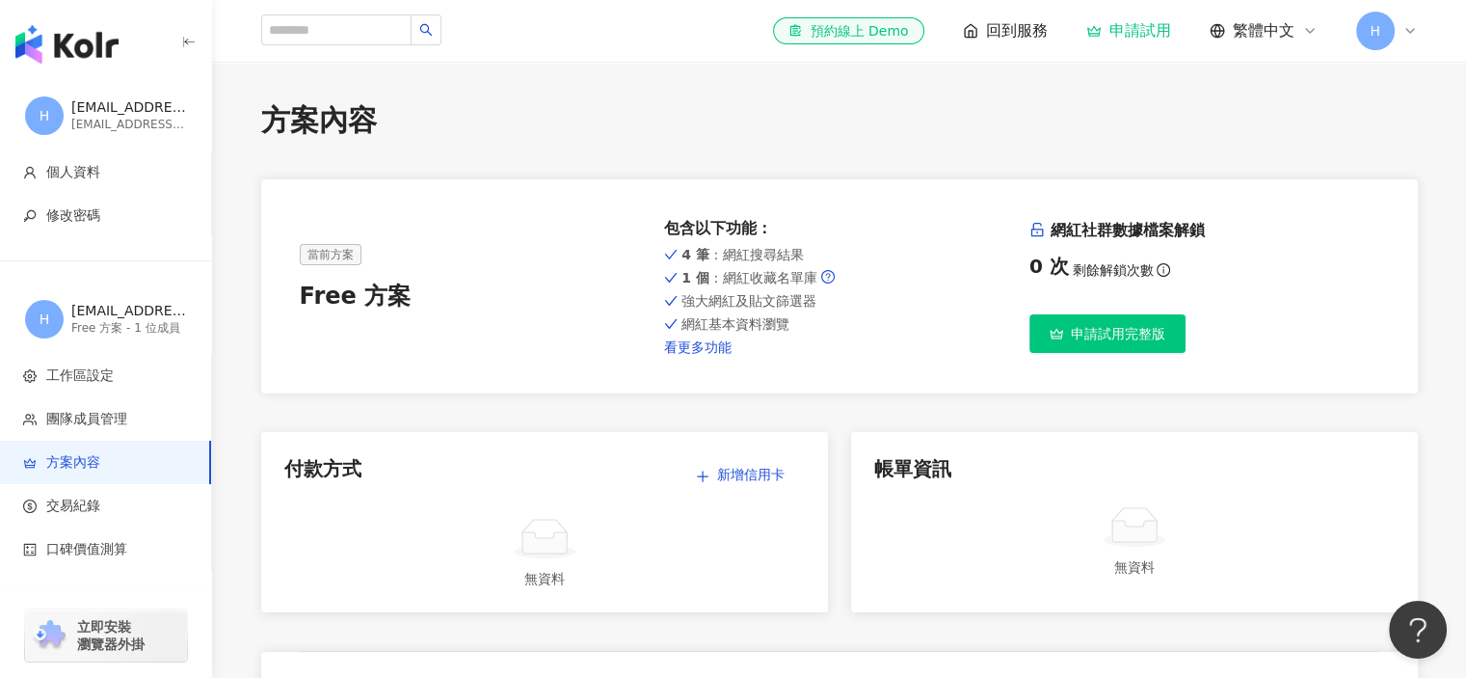
click at [716, 351] on link "看更多功能" at bounding box center [839, 346] width 350 height 15
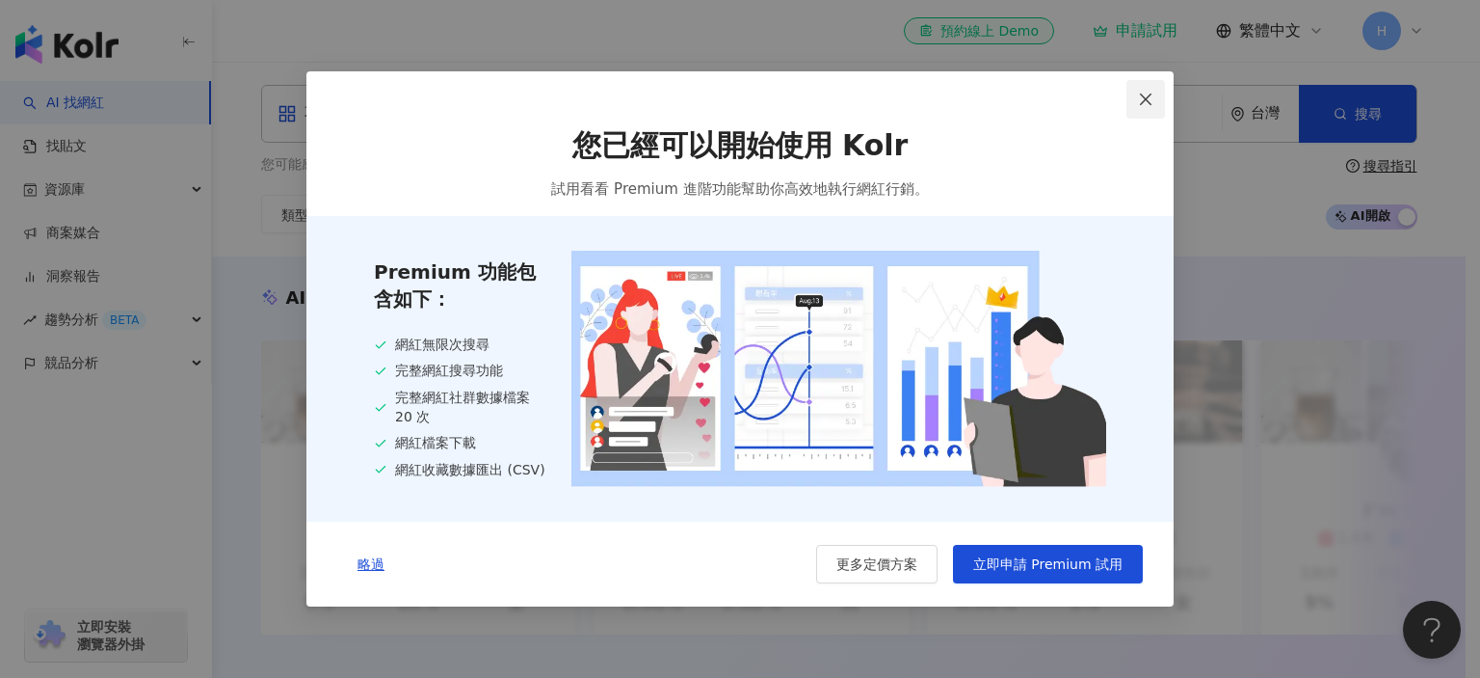
click at [1146, 104] on icon "close" at bounding box center [1145, 99] width 15 height 15
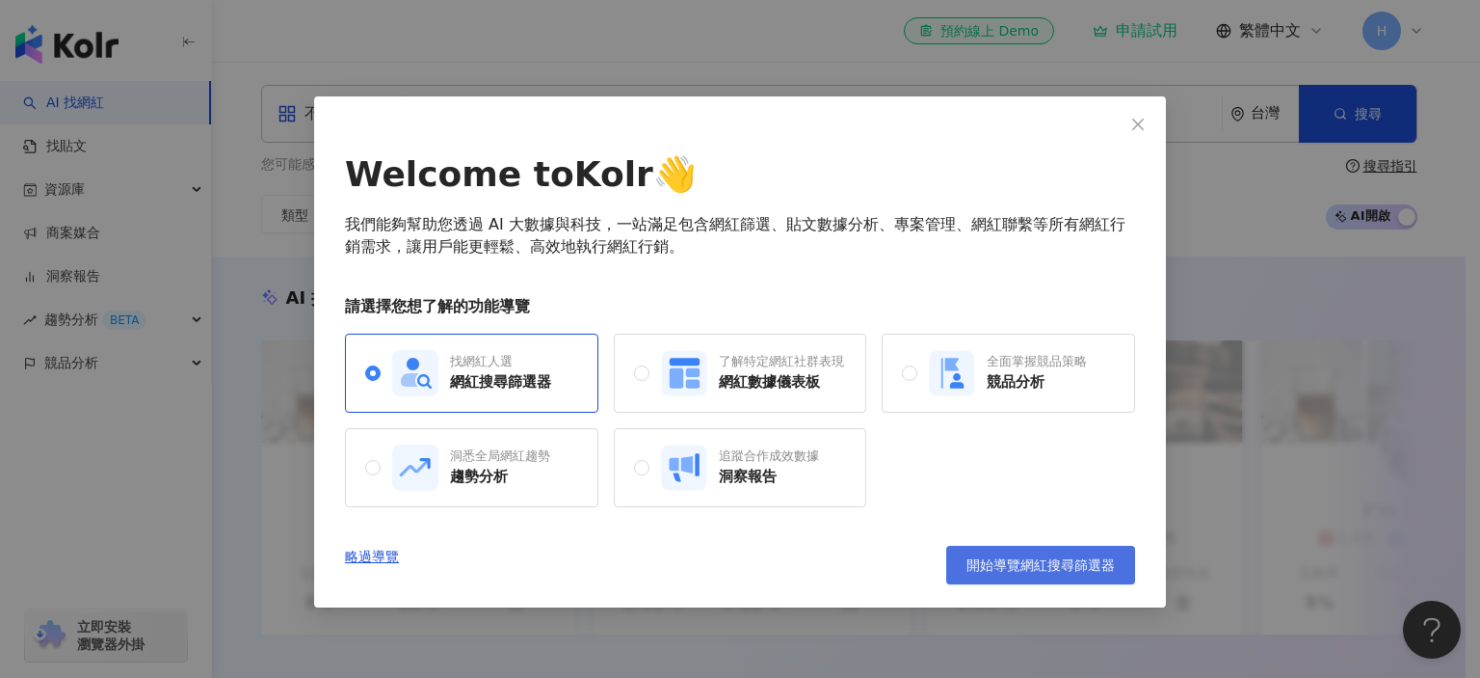
click at [1002, 570] on span "開始導覽網紅搜尋篩選器" at bounding box center [1041, 564] width 148 height 15
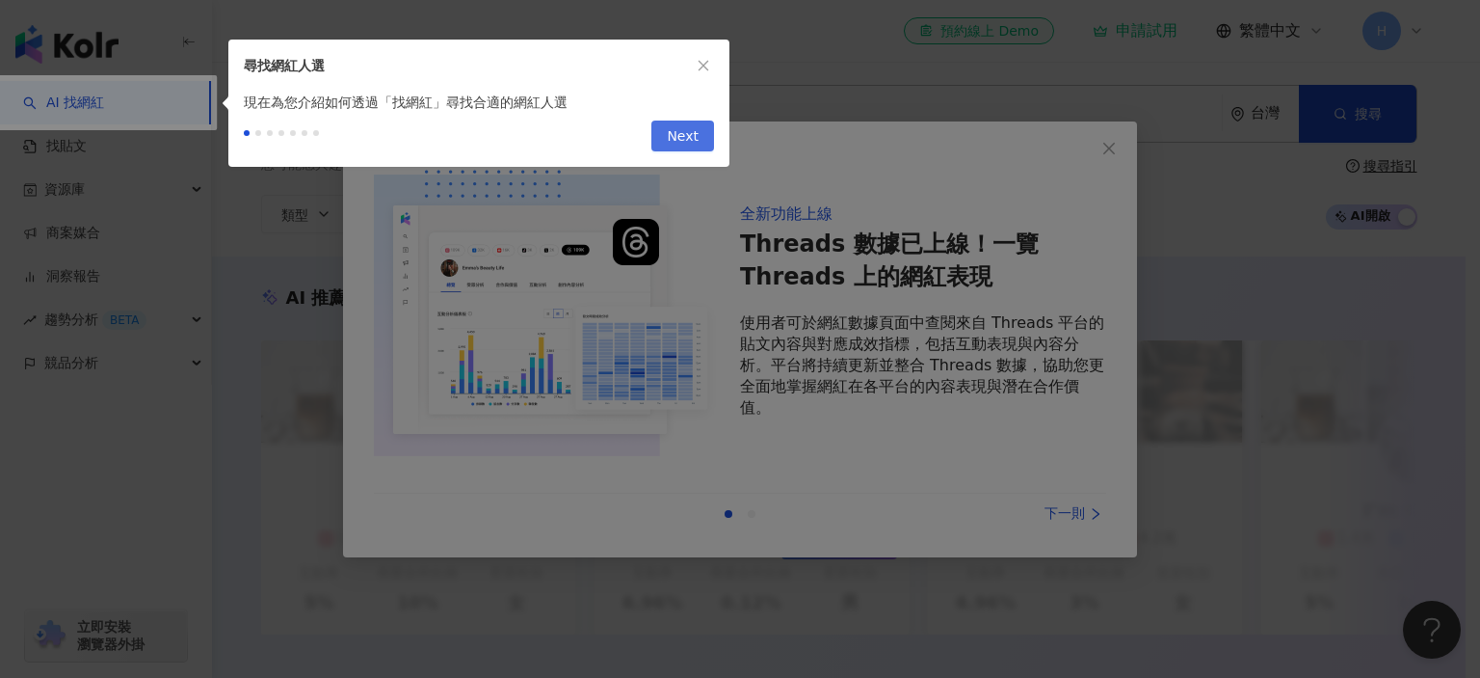
click at [670, 129] on span "Next" at bounding box center [683, 136] width 32 height 31
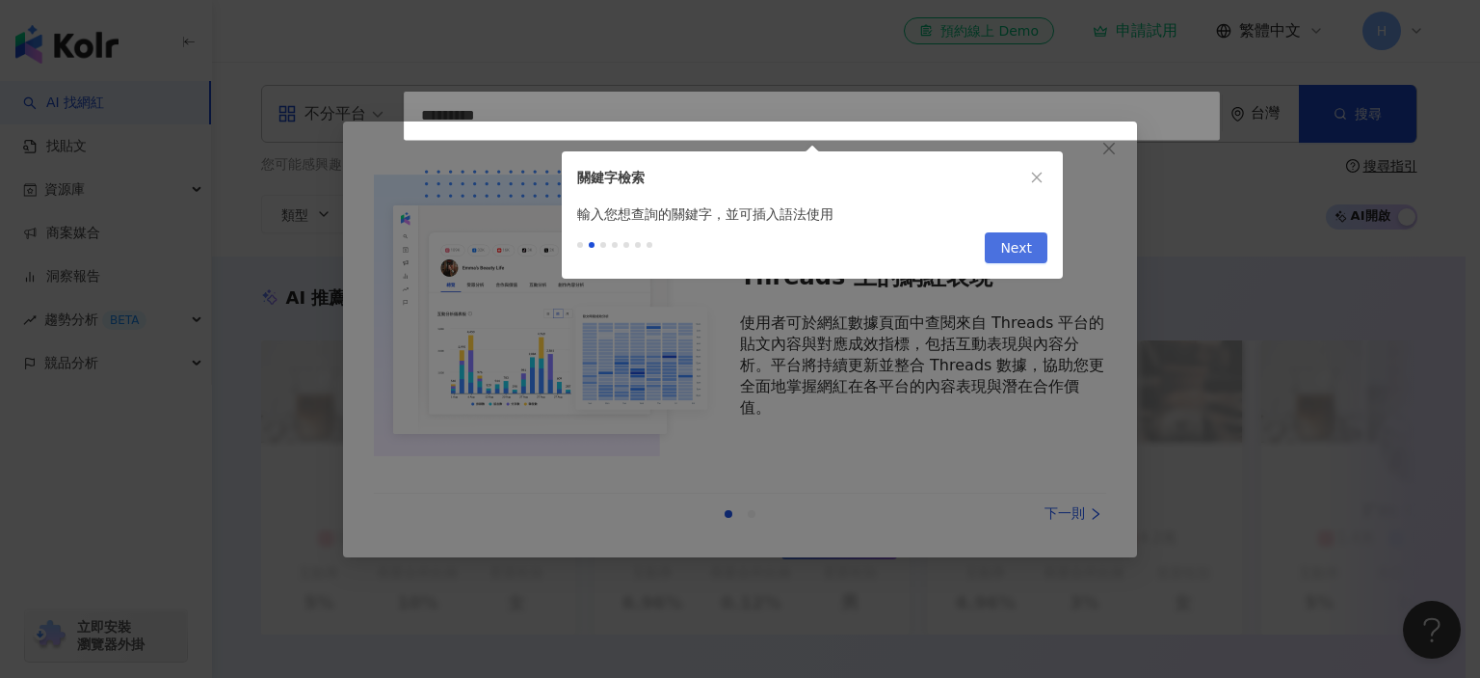
type input "*********"
click at [1025, 254] on span "Next" at bounding box center [1016, 248] width 32 height 31
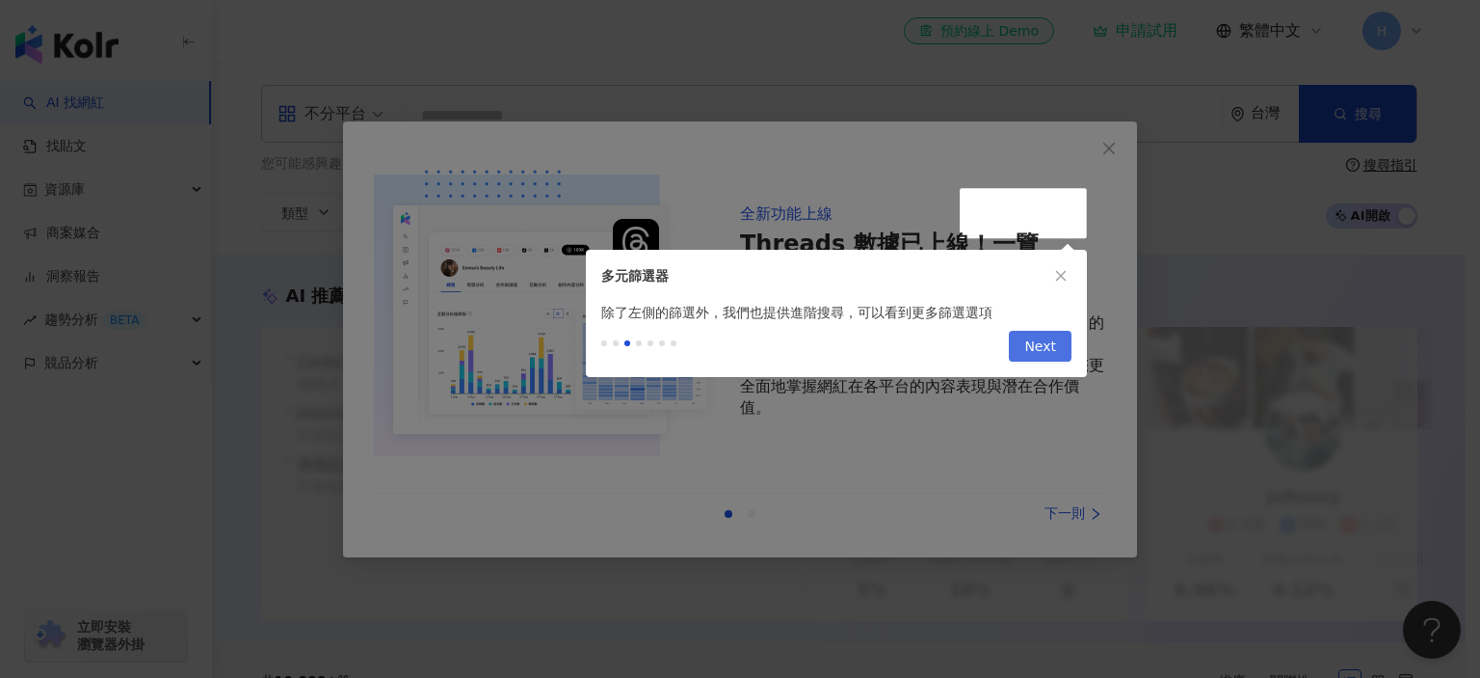
click at [1039, 341] on span "Next" at bounding box center [1041, 347] width 32 height 31
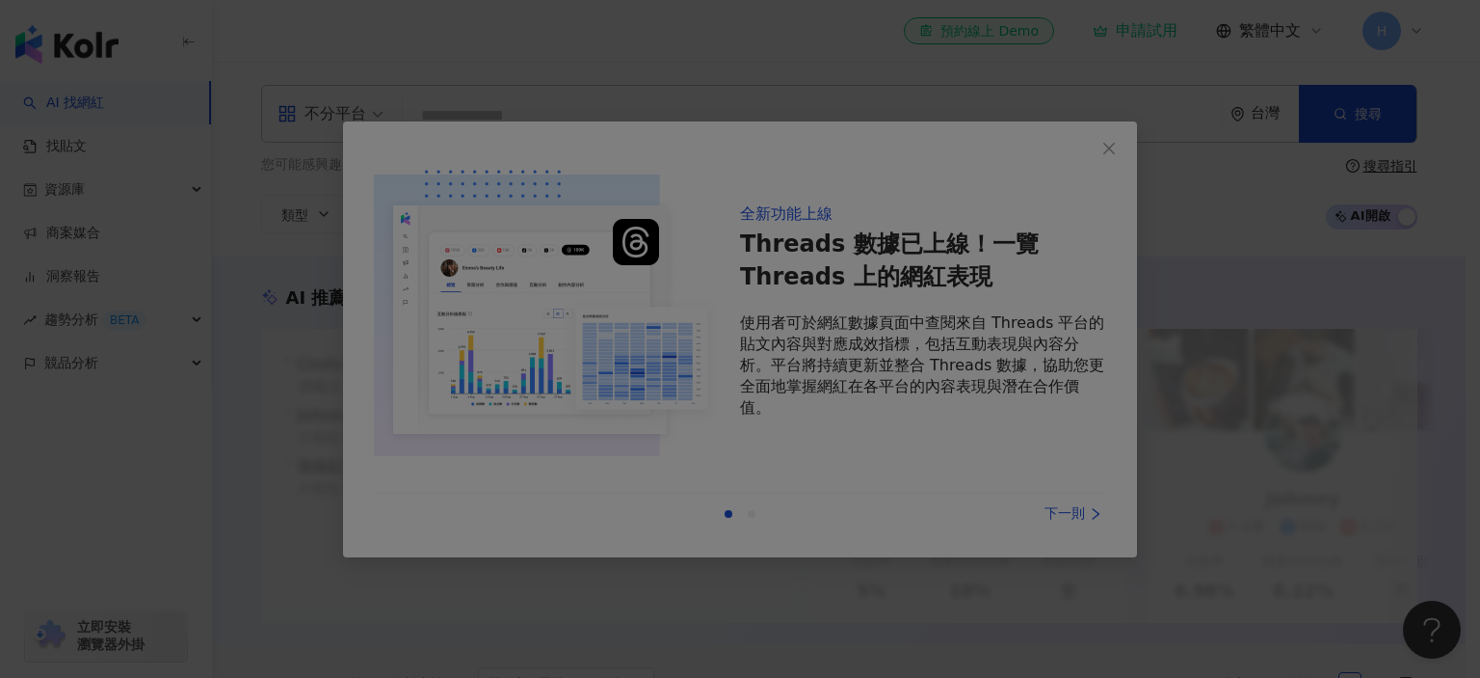
click at [1106, 150] on div at bounding box center [740, 339] width 1480 height 678
click at [1079, 511] on div at bounding box center [740, 339] width 1480 height 678
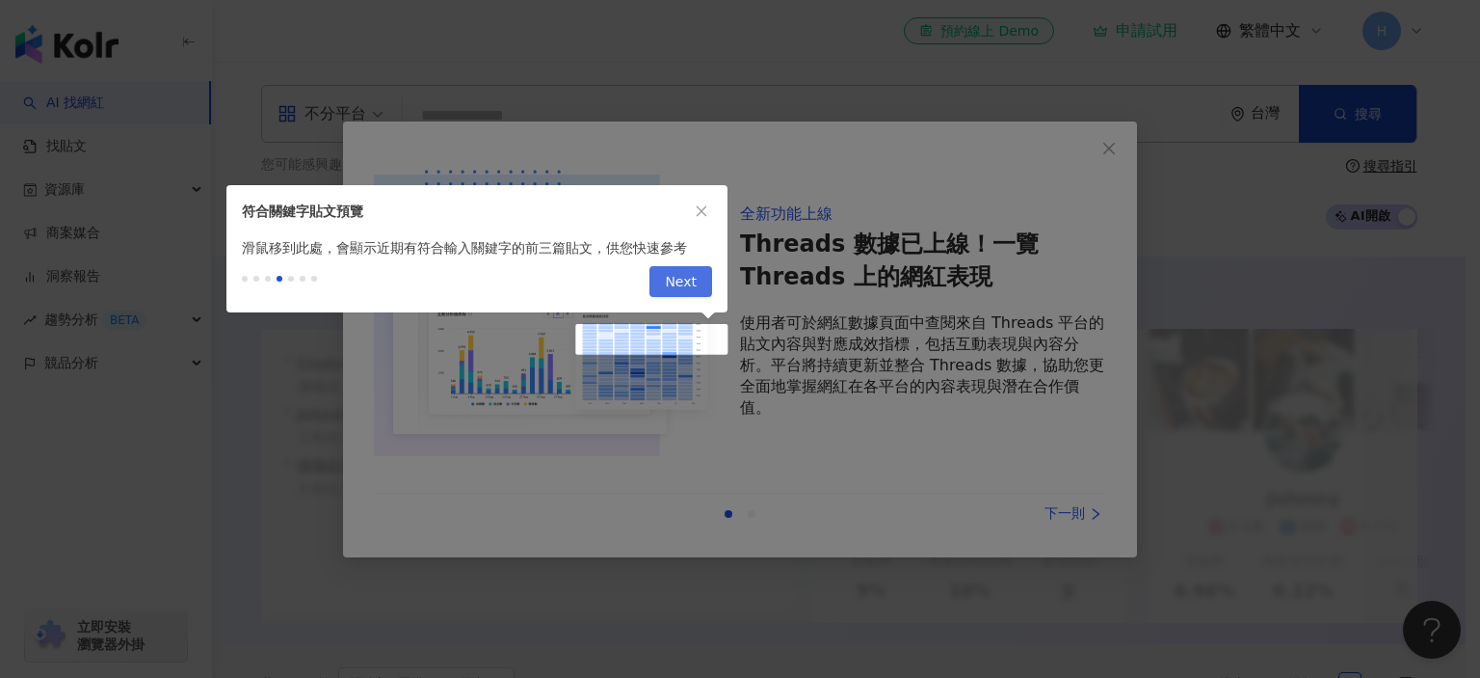
click at [674, 280] on span "Next" at bounding box center [681, 282] width 32 height 31
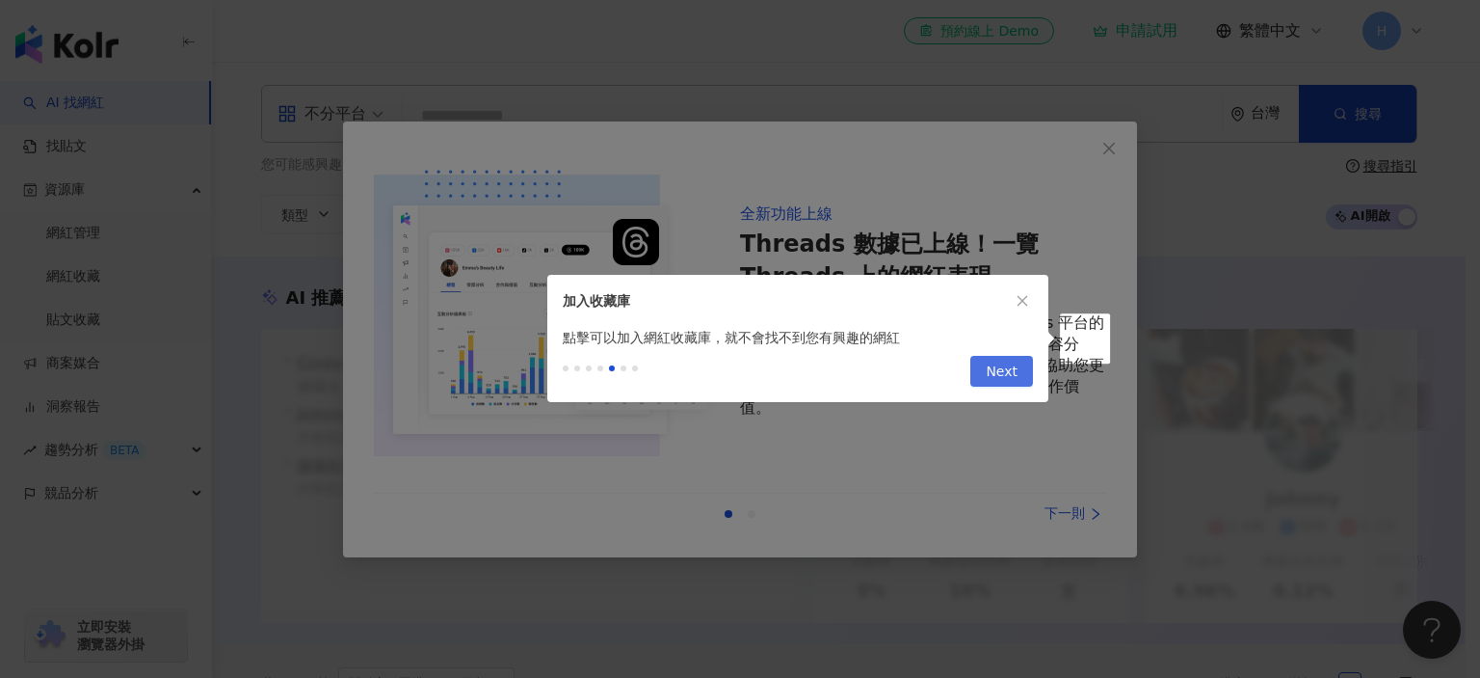
click at [1013, 377] on span "Next" at bounding box center [1002, 372] width 32 height 31
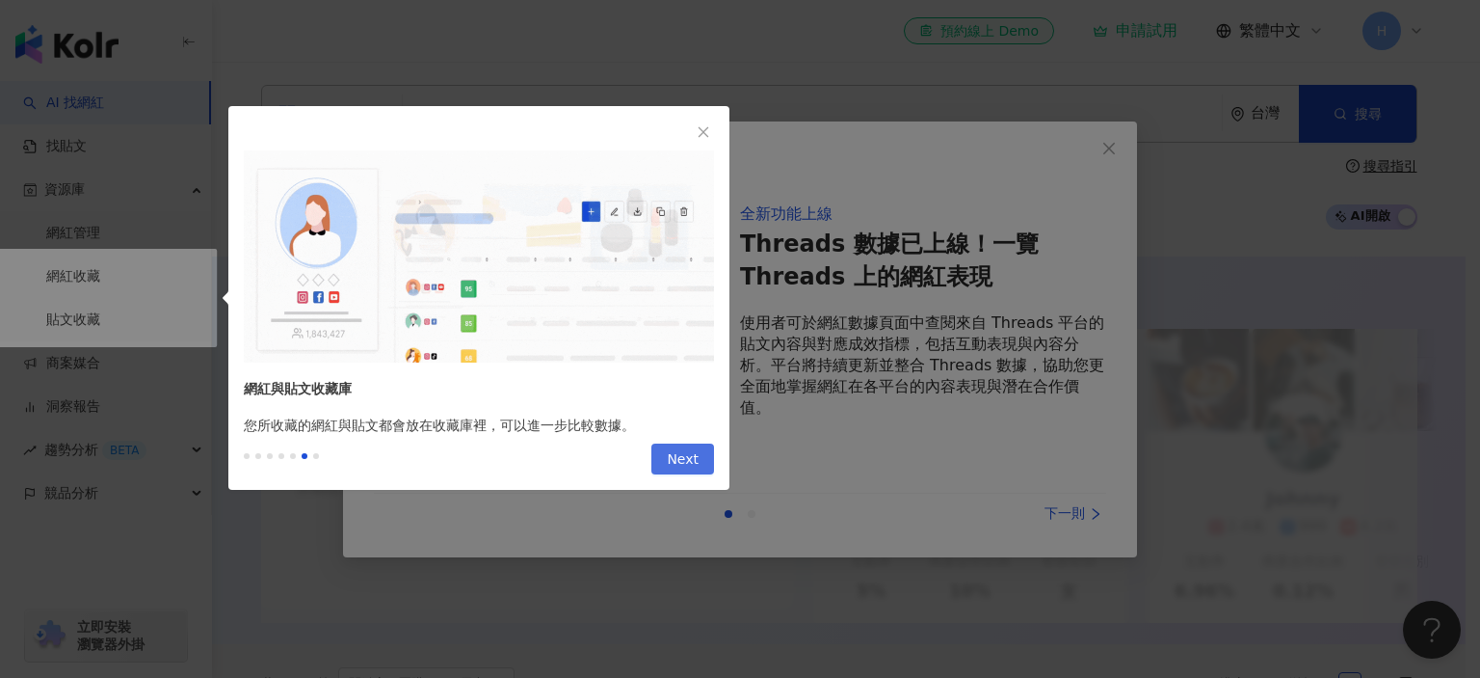
click at [688, 450] on span "Next" at bounding box center [683, 459] width 32 height 31
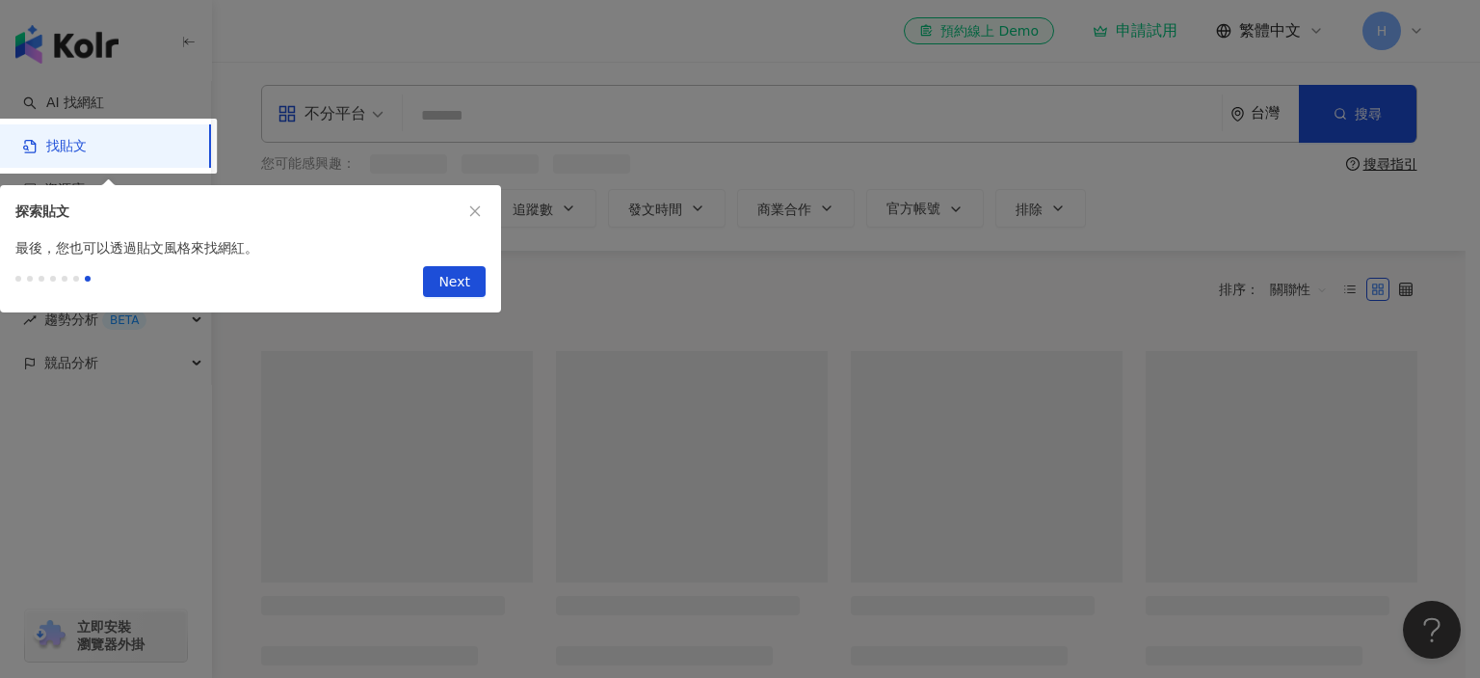
click at [686, 468] on div at bounding box center [740, 339] width 1480 height 678
click at [474, 275] on button "Next" at bounding box center [454, 281] width 63 height 31
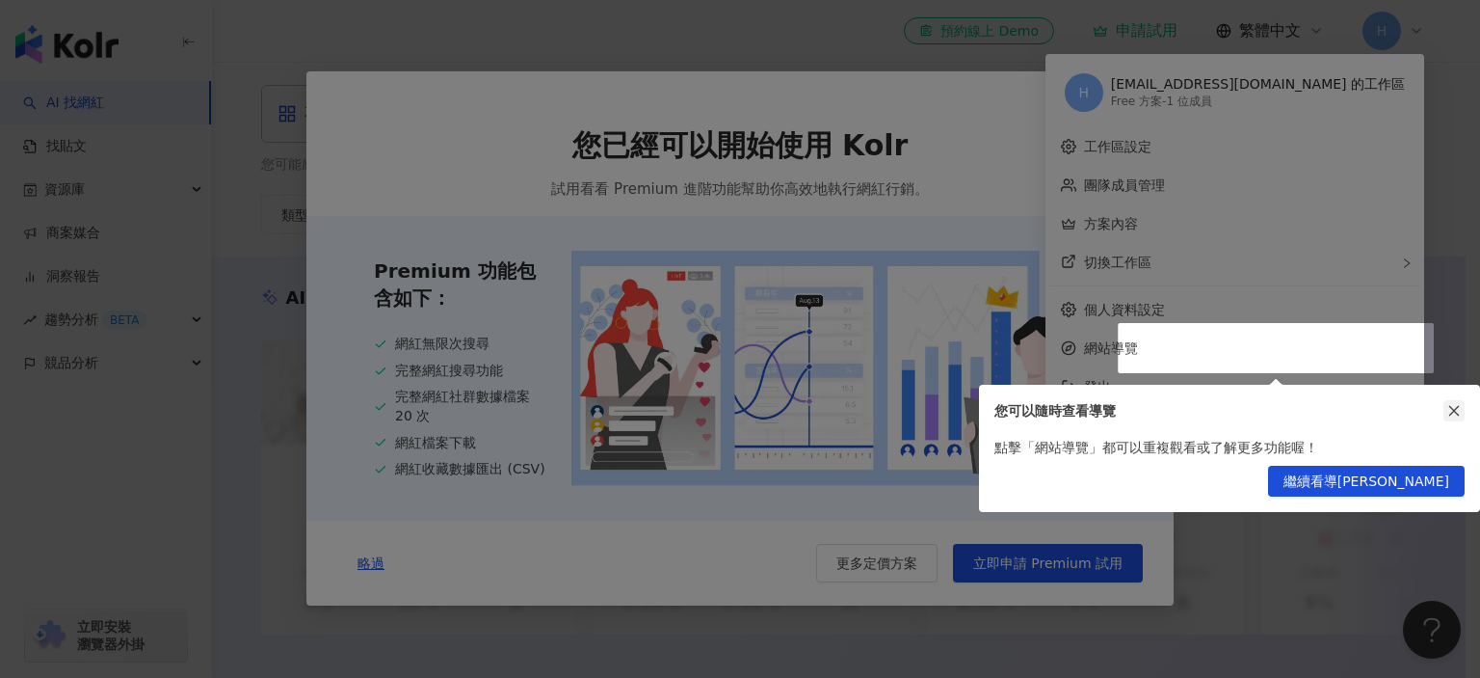
click at [1449, 409] on icon "close" at bounding box center [1454, 410] width 13 height 13
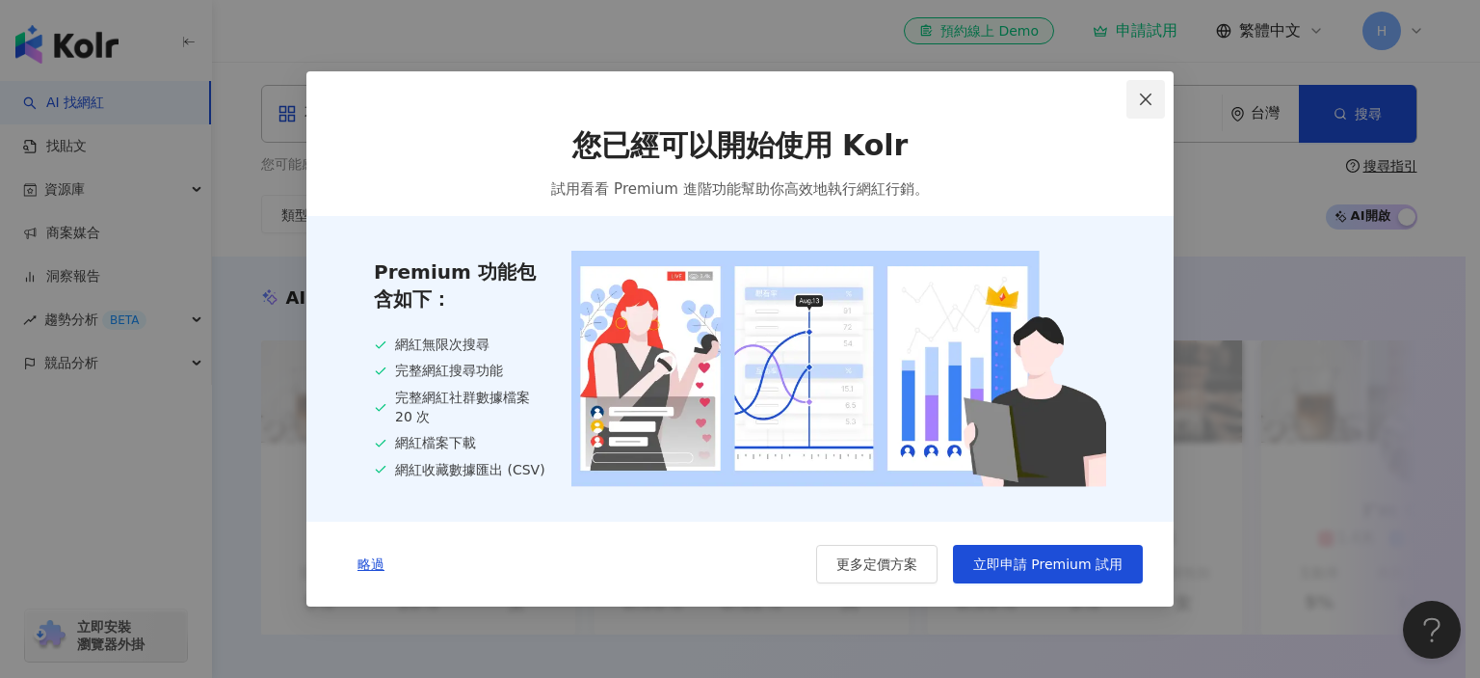
click at [1145, 97] on icon "close" at bounding box center [1146, 99] width 12 height 12
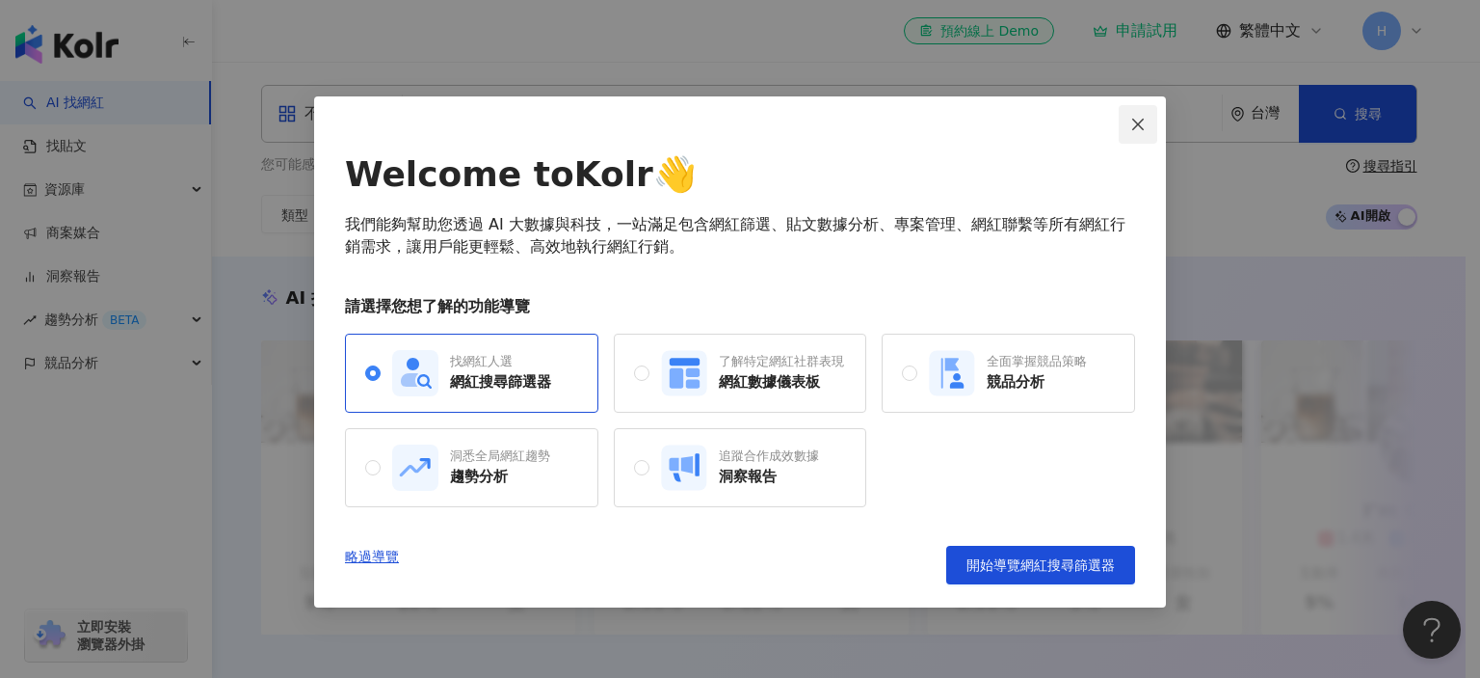
click at [1139, 126] on icon "close" at bounding box center [1138, 124] width 15 height 15
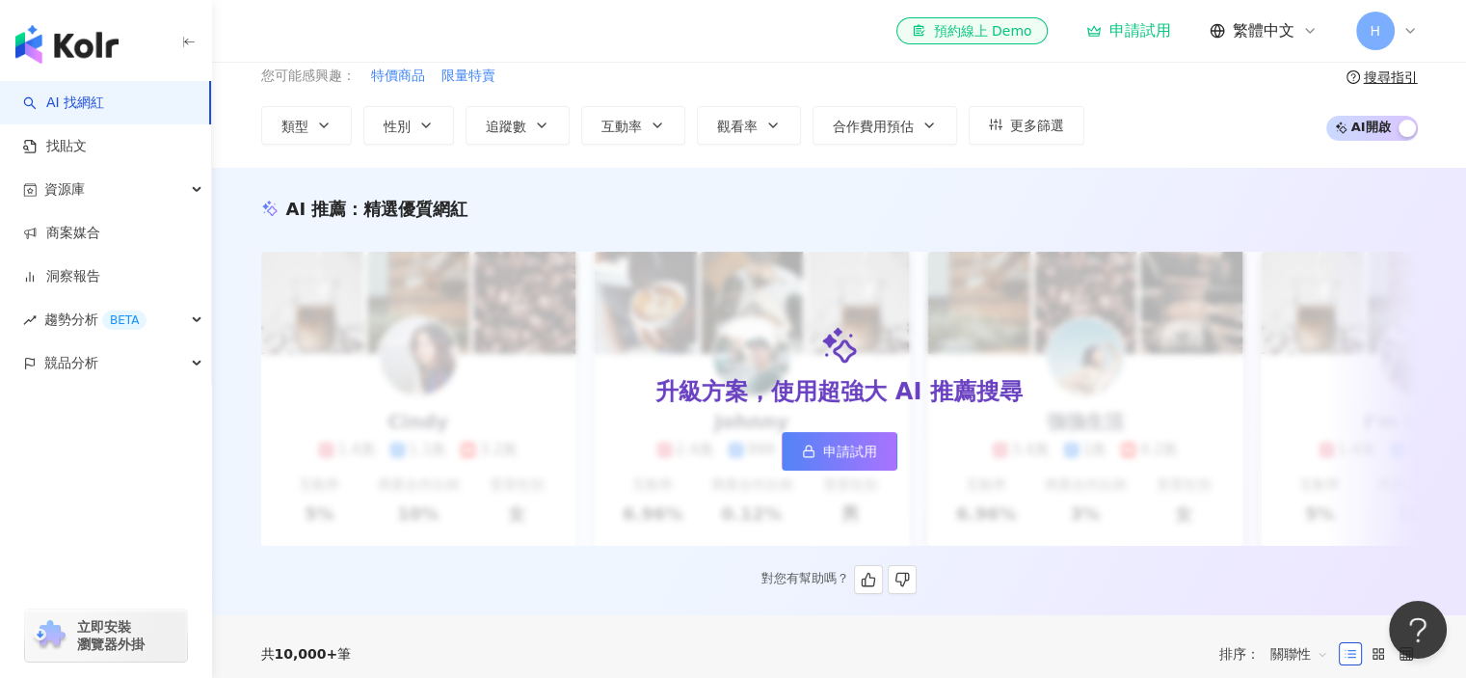
scroll to position [9, 0]
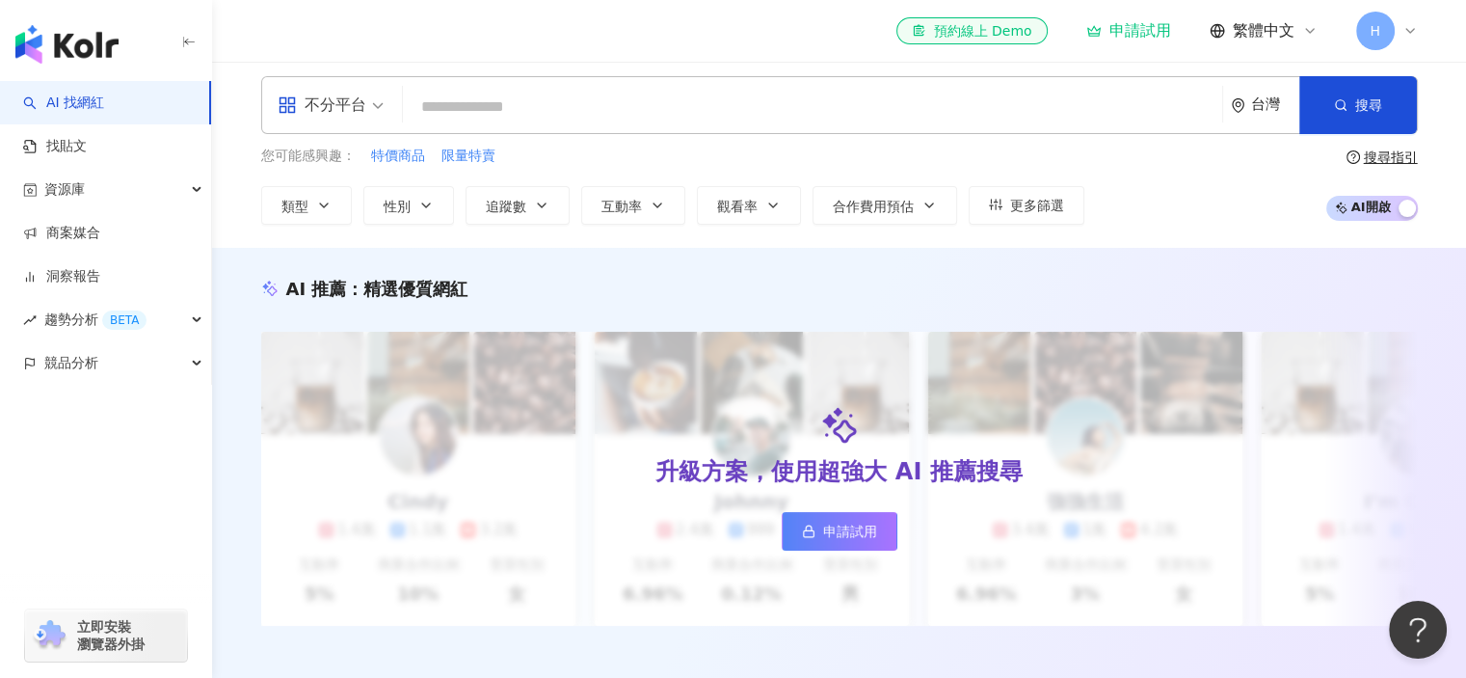
click at [564, 110] on input "search" at bounding box center [813, 107] width 804 height 37
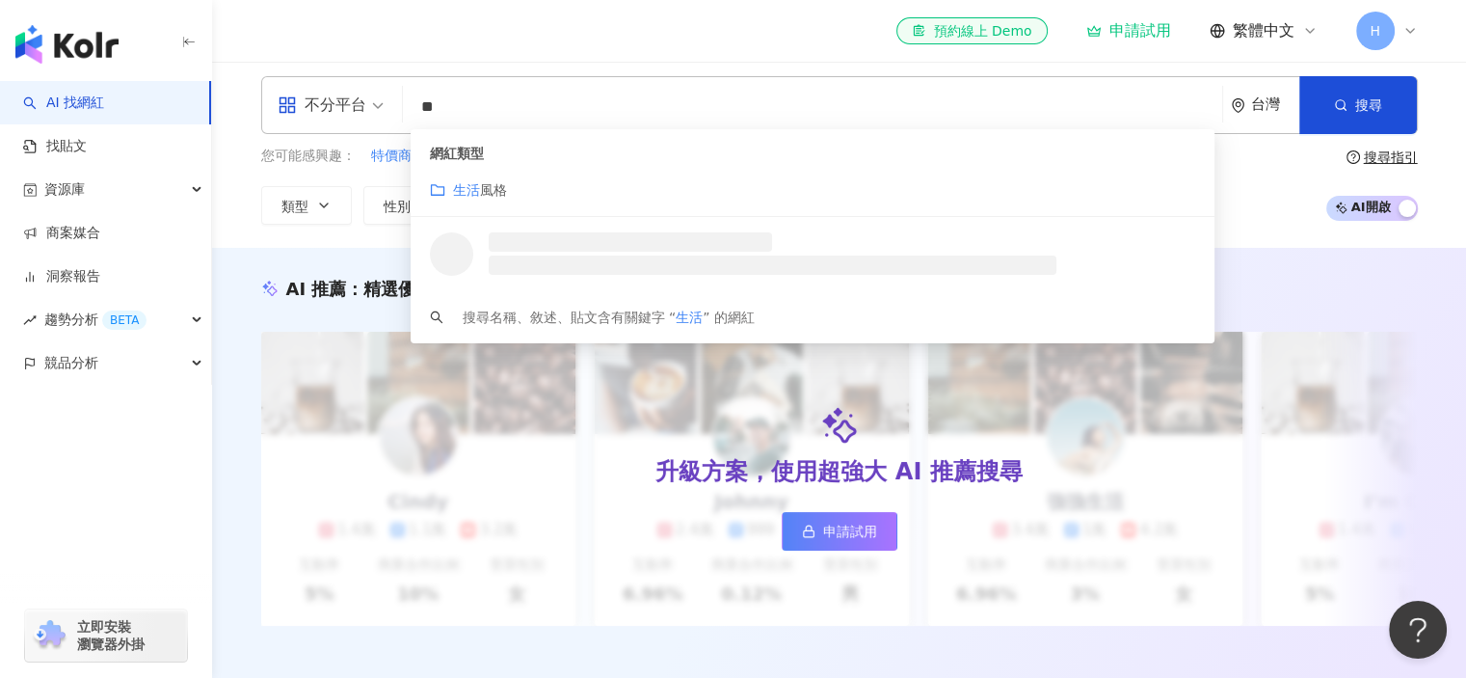
click at [519, 188] on div "生活 風格" at bounding box center [813, 189] width 766 height 21
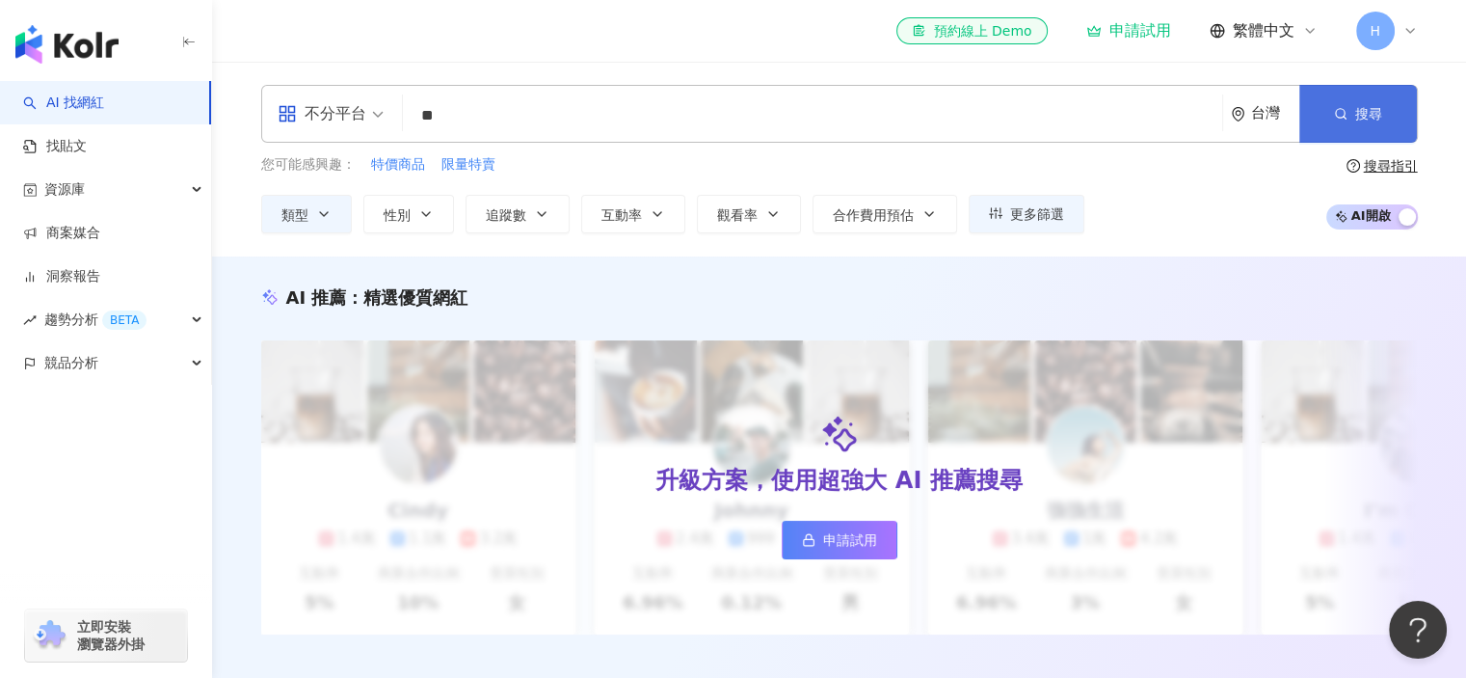
type input "**"
click at [1338, 110] on icon "button" at bounding box center [1340, 113] width 13 height 13
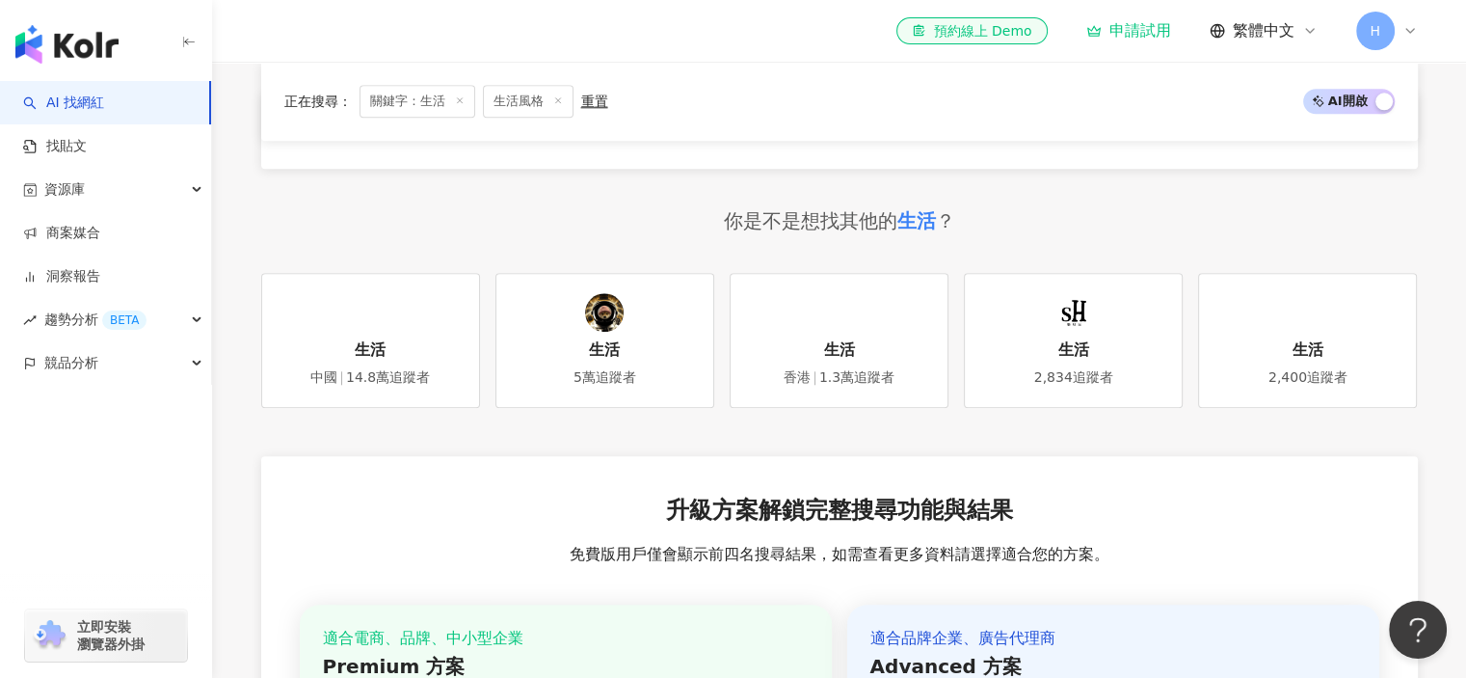
scroll to position [2018, 0]
